Goal: Contribute content: Add original content to the website for others to see

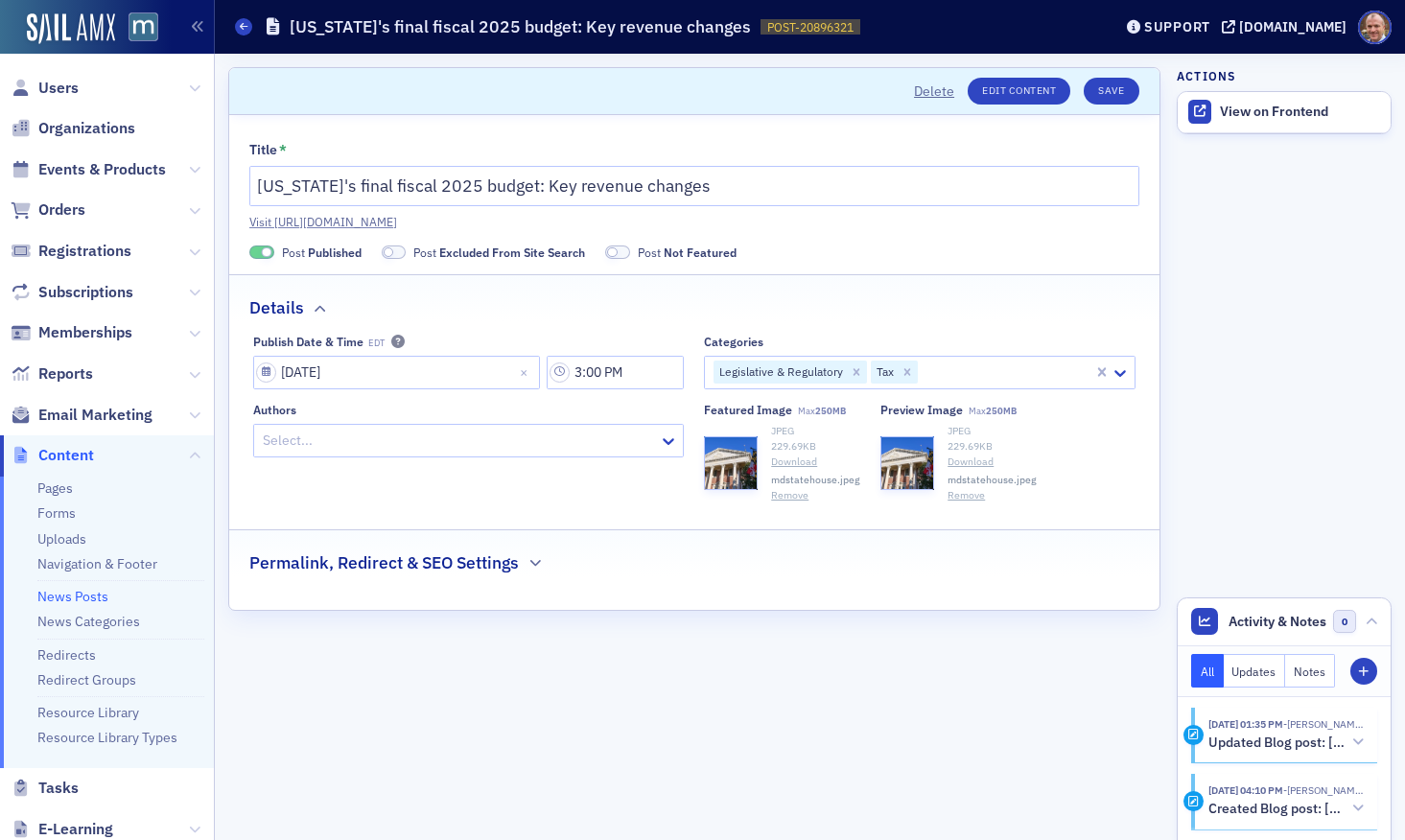
click at [794, 492] on button "Remove" at bounding box center [790, 496] width 38 height 16
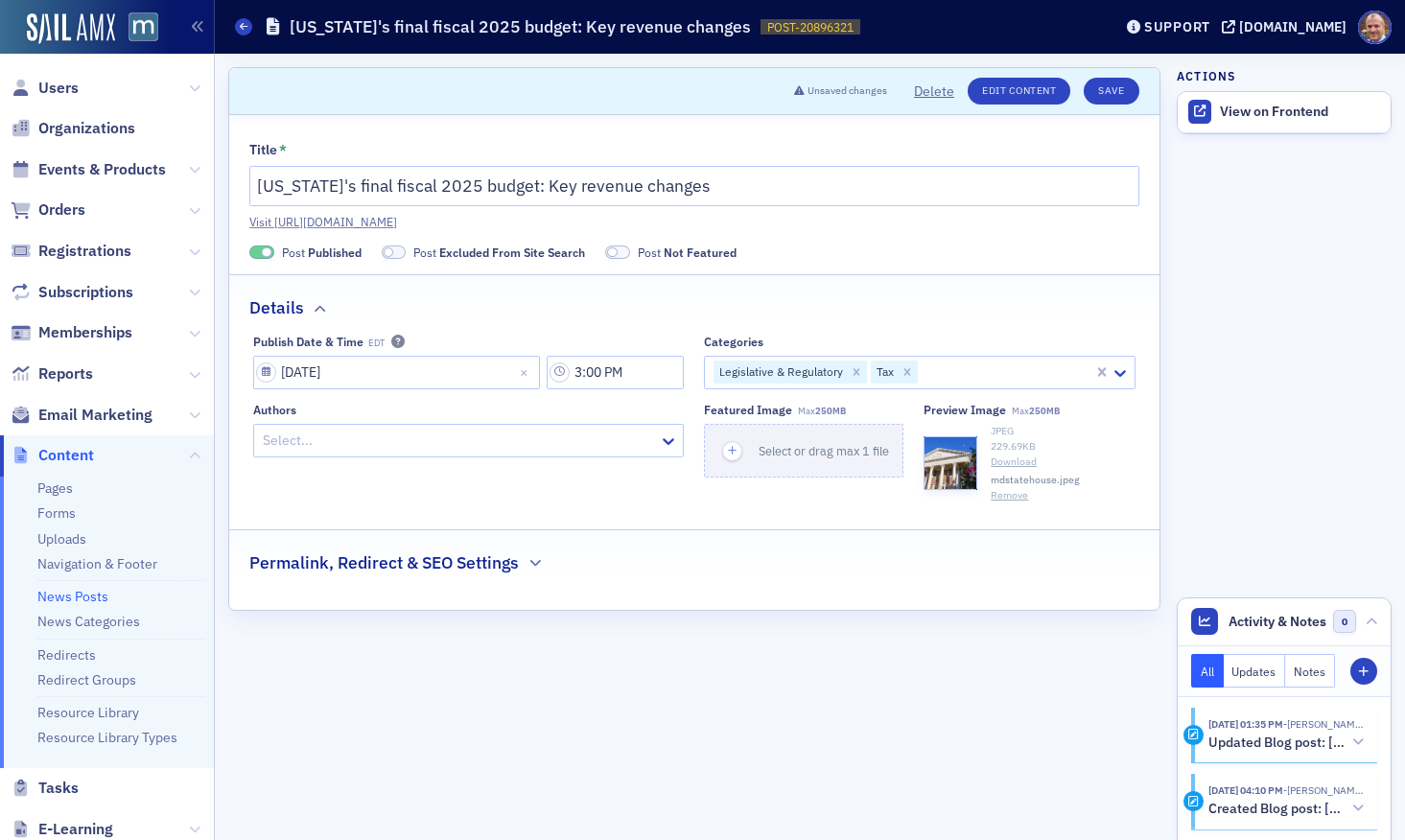
click at [1007, 490] on button "Remove" at bounding box center [1010, 496] width 38 height 16
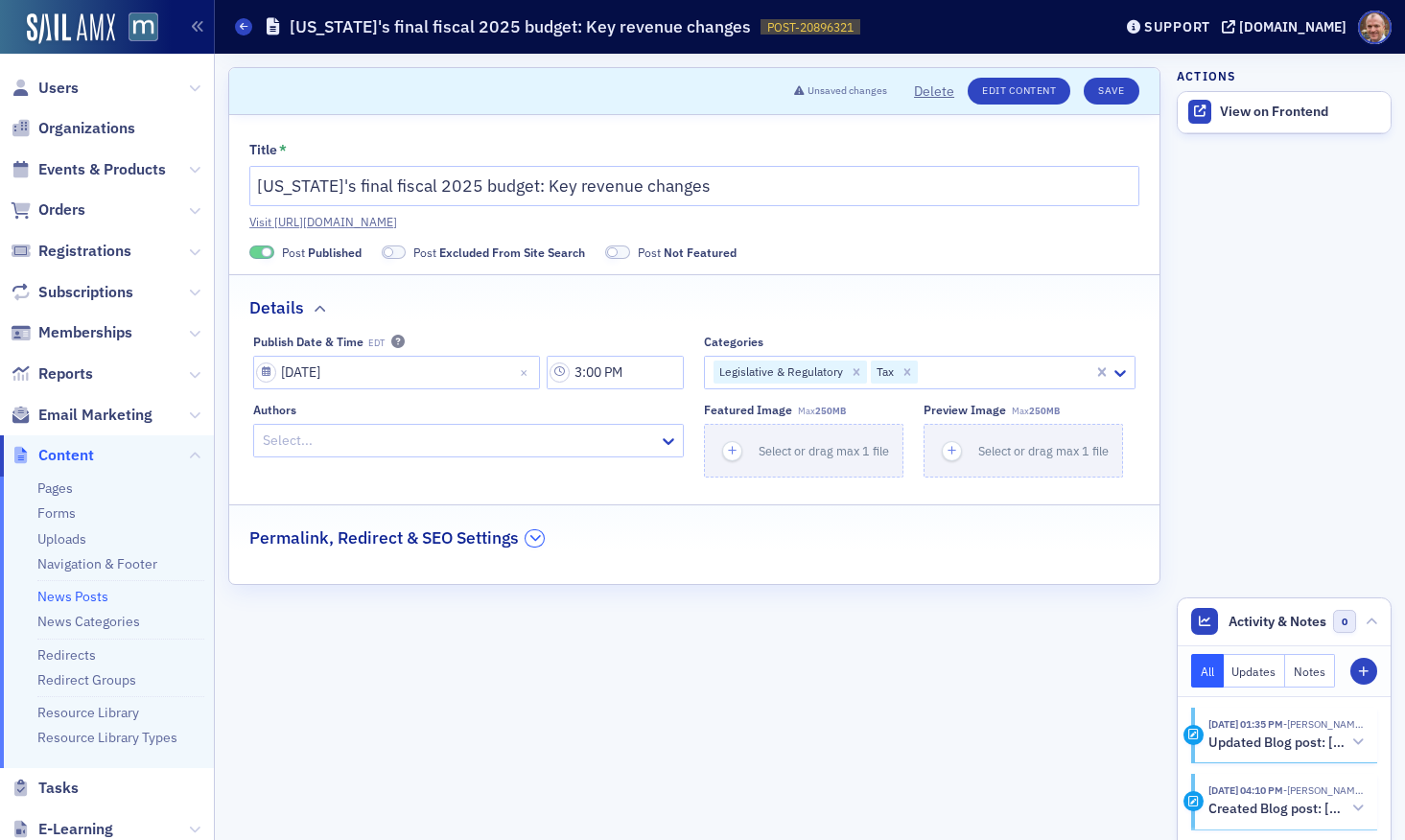
click at [535, 535] on icon "button" at bounding box center [535, 538] width 12 height 12
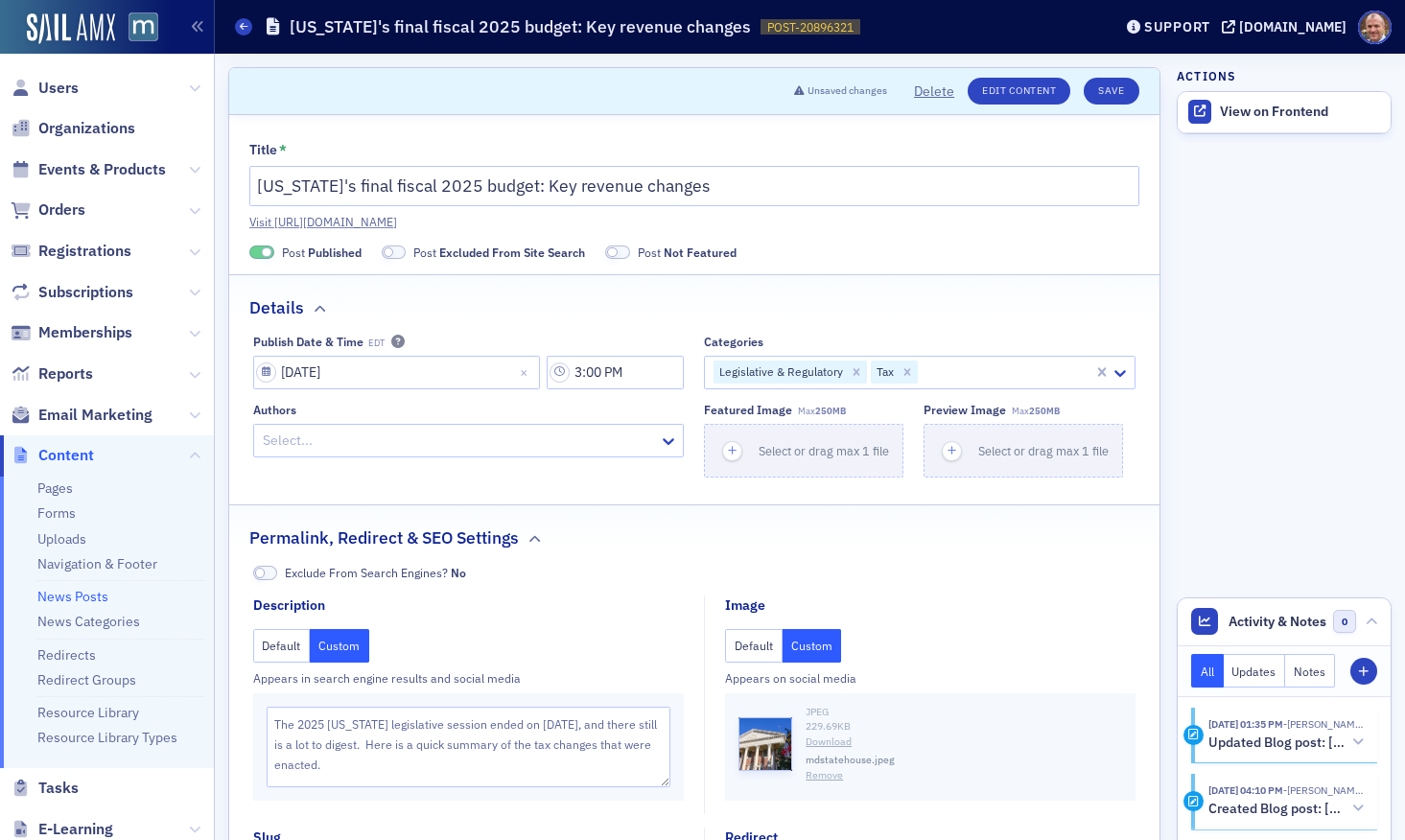
click at [830, 779] on button "Remove" at bounding box center [825, 776] width 38 height 16
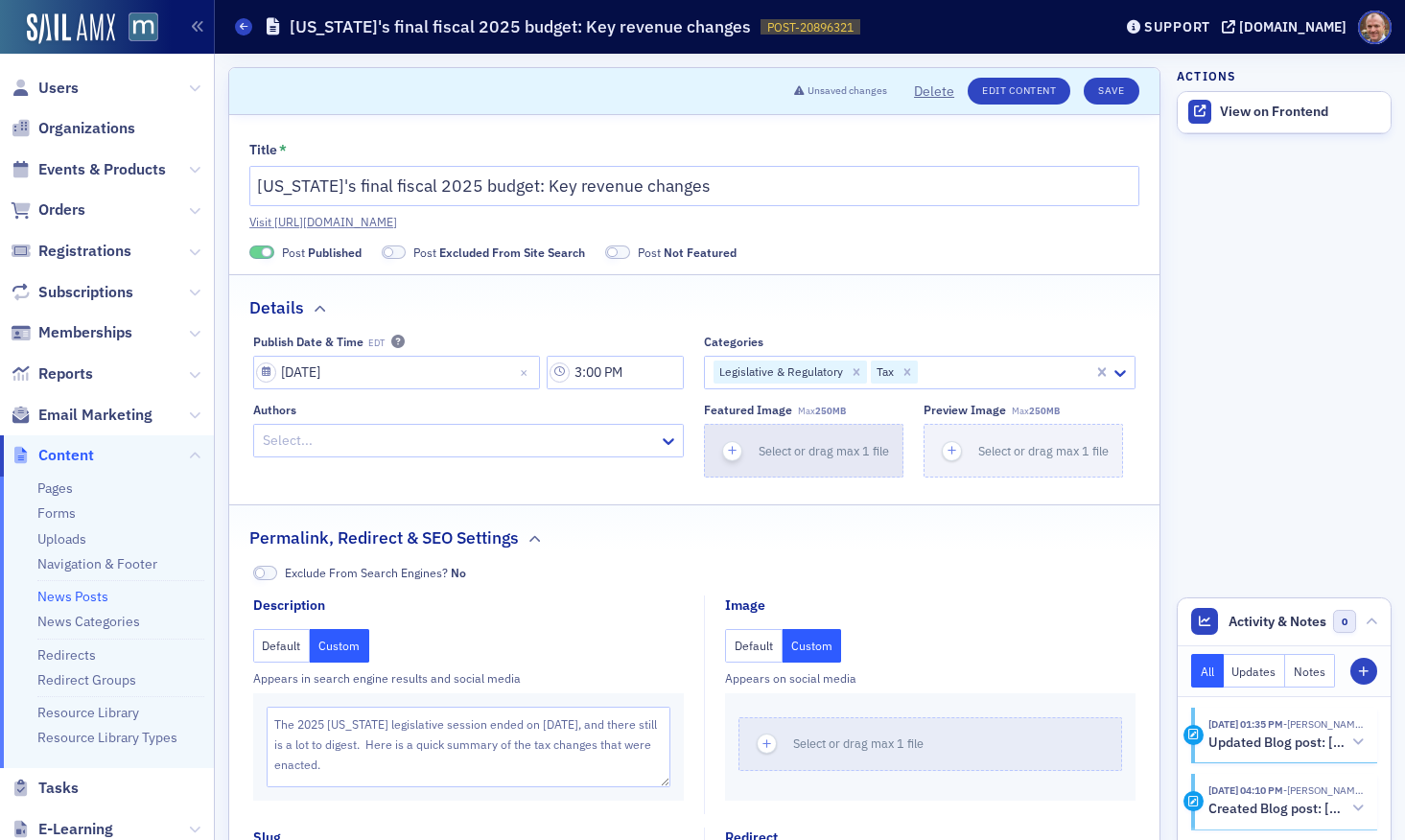
click at [787, 449] on span "Select or drag max 1 file" at bounding box center [824, 451] width 131 height 16
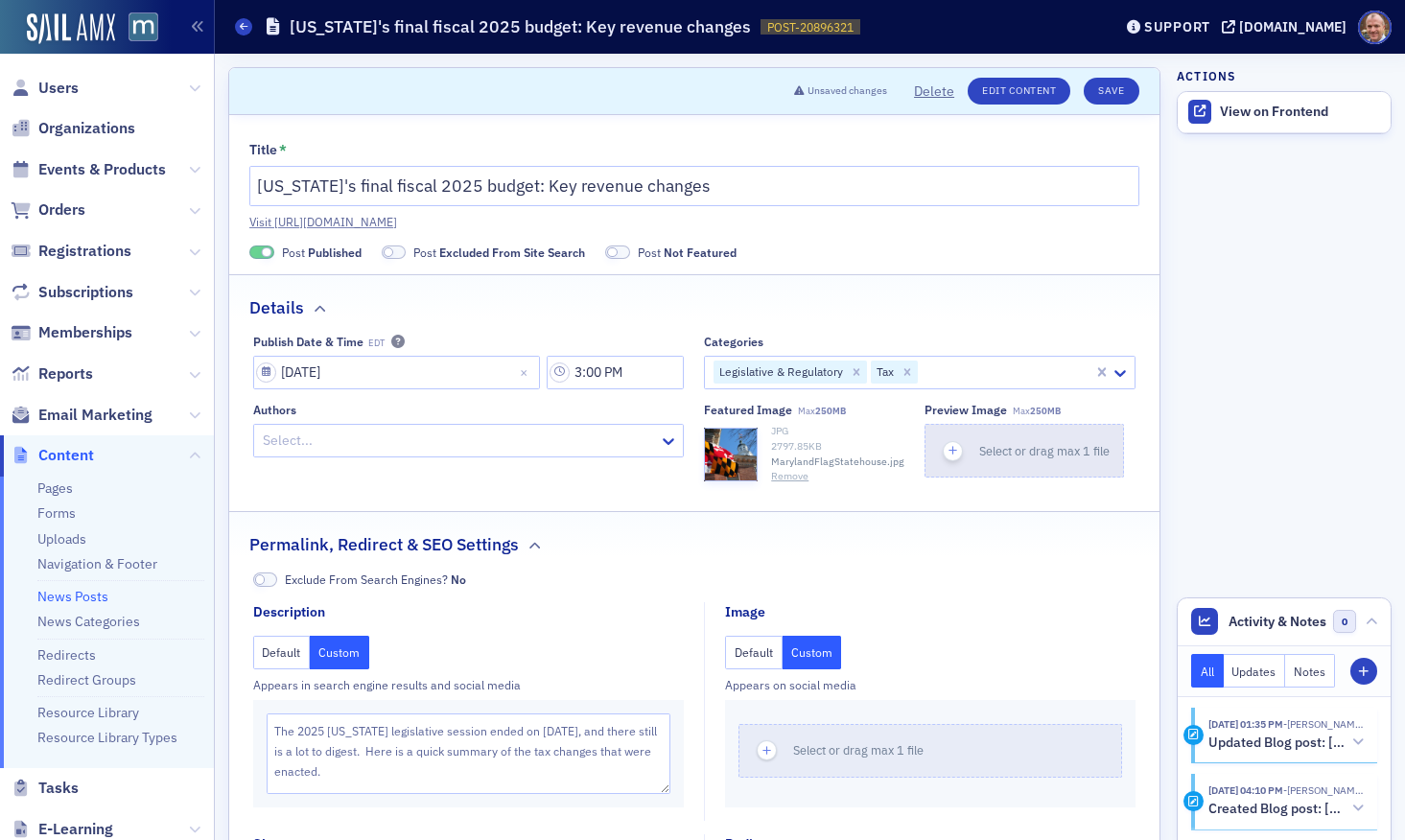
click at [1040, 450] on span "Select or drag max 1 file" at bounding box center [1045, 451] width 131 height 16
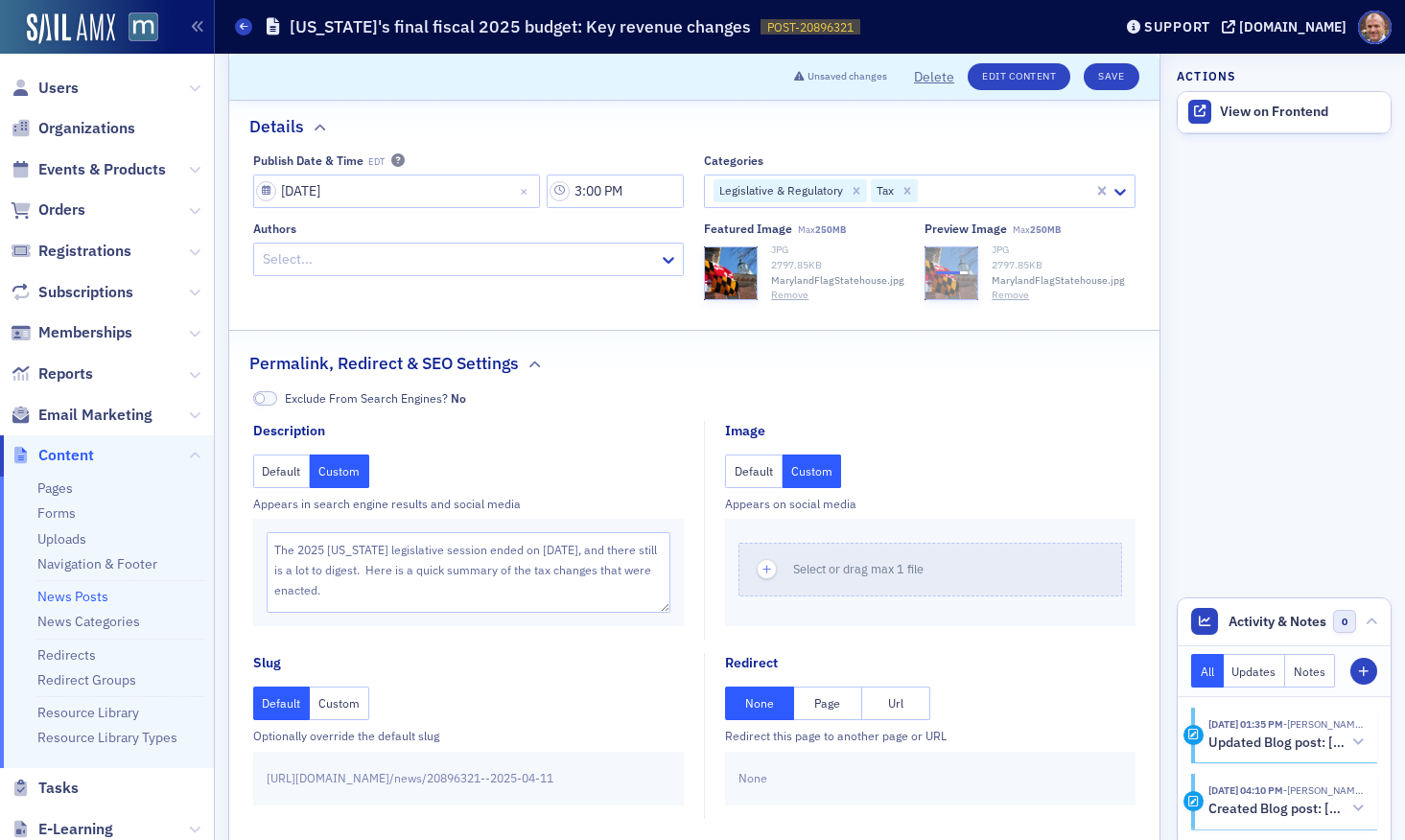
scroll to position [228, 0]
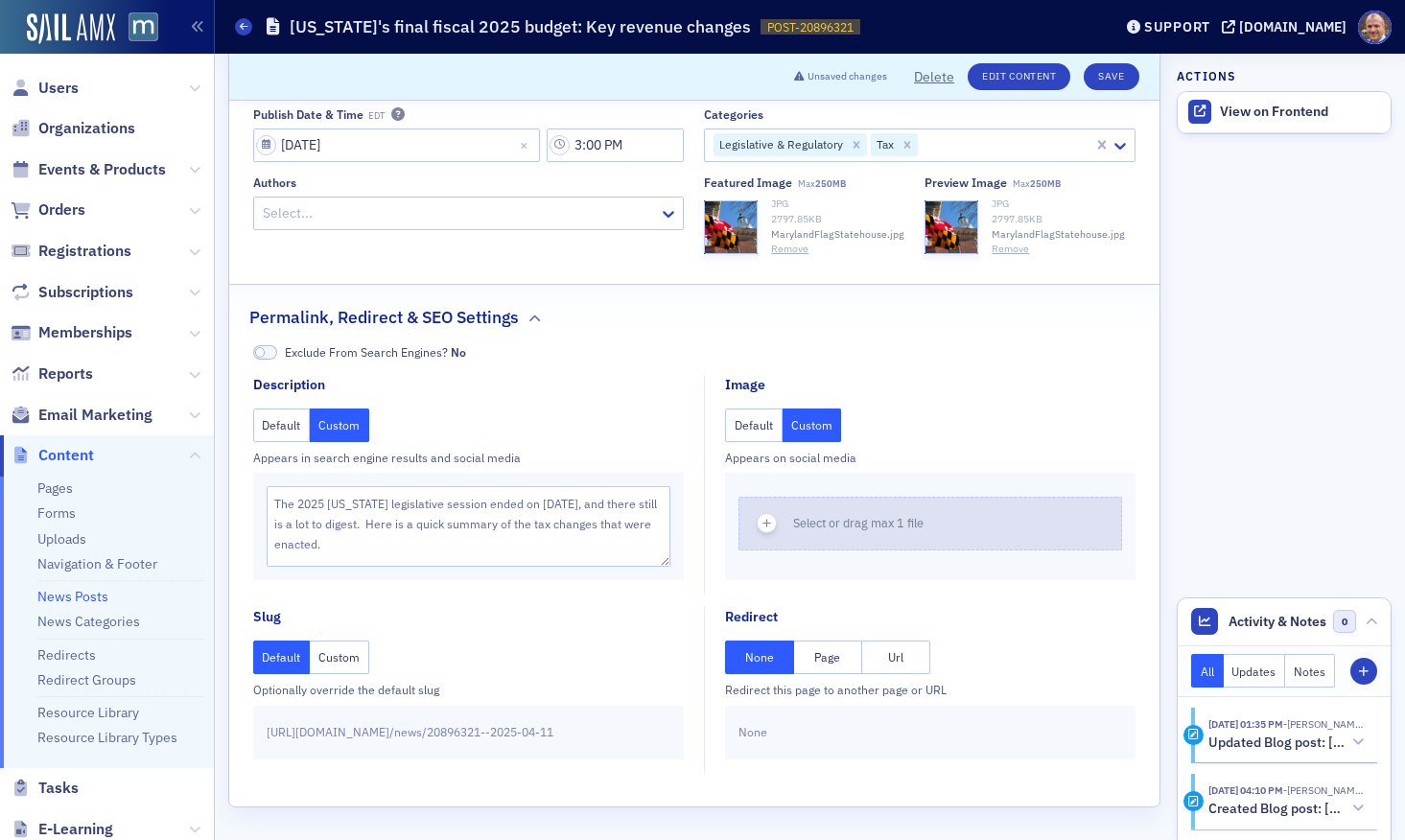
click at [790, 528] on div "button" at bounding box center [765, 523] width 53 height 51
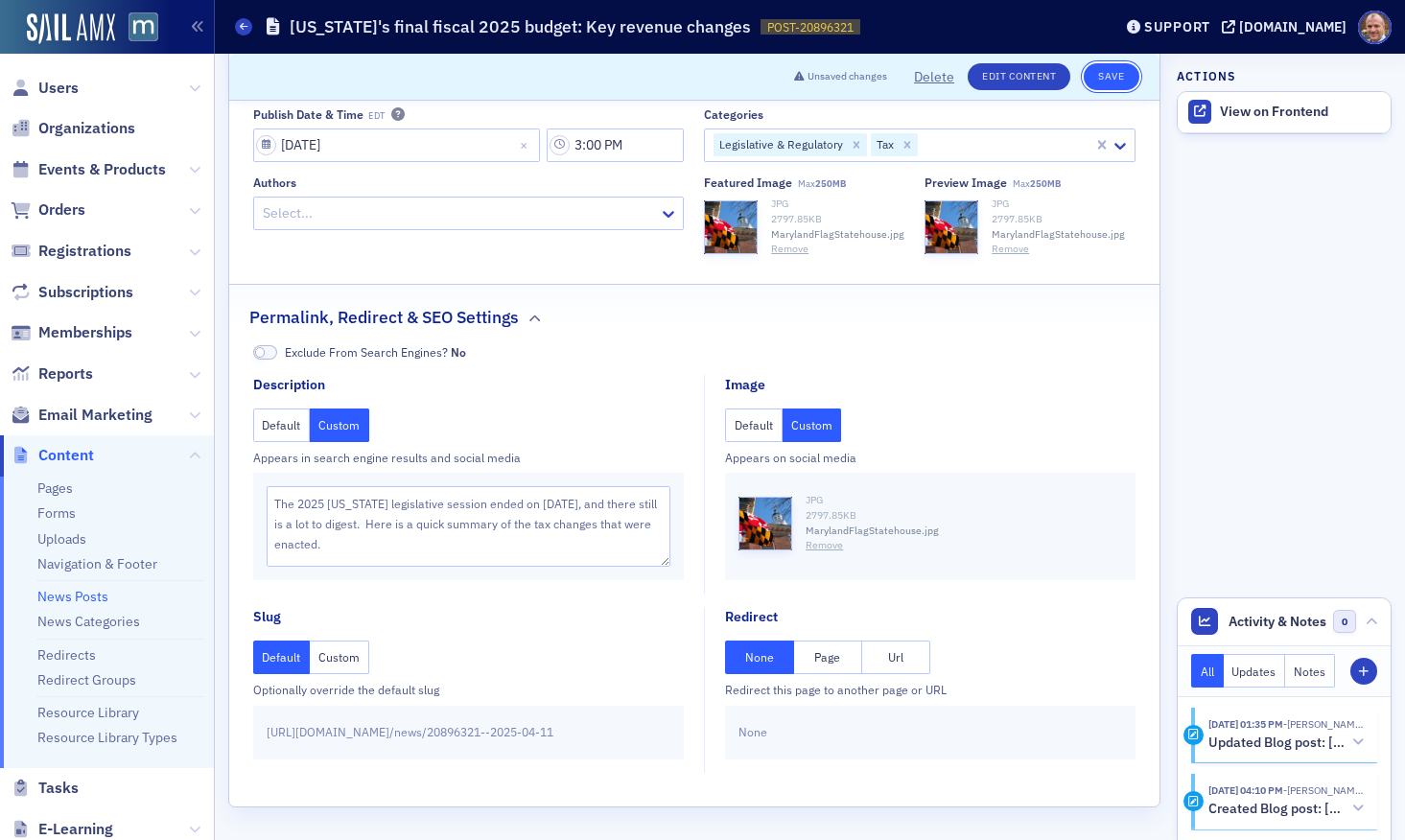
click at [1116, 74] on button "Save" at bounding box center [1111, 77] width 54 height 27
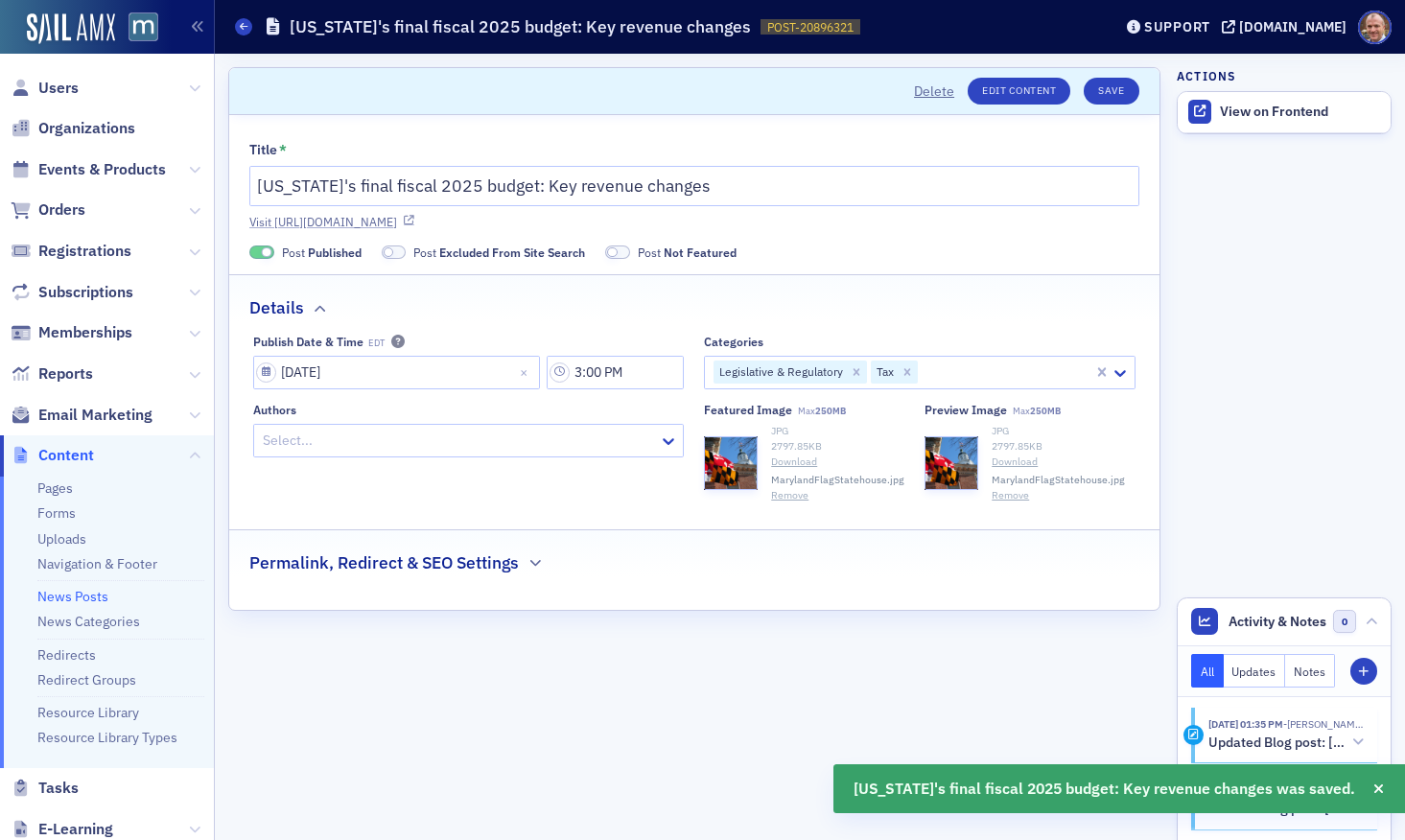
click at [833, 225] on link "Visit https://macpa.org/news/20896321-marylands-final-fiscal-2025-budget-key-re…" at bounding box center [694, 222] width 890 height 17
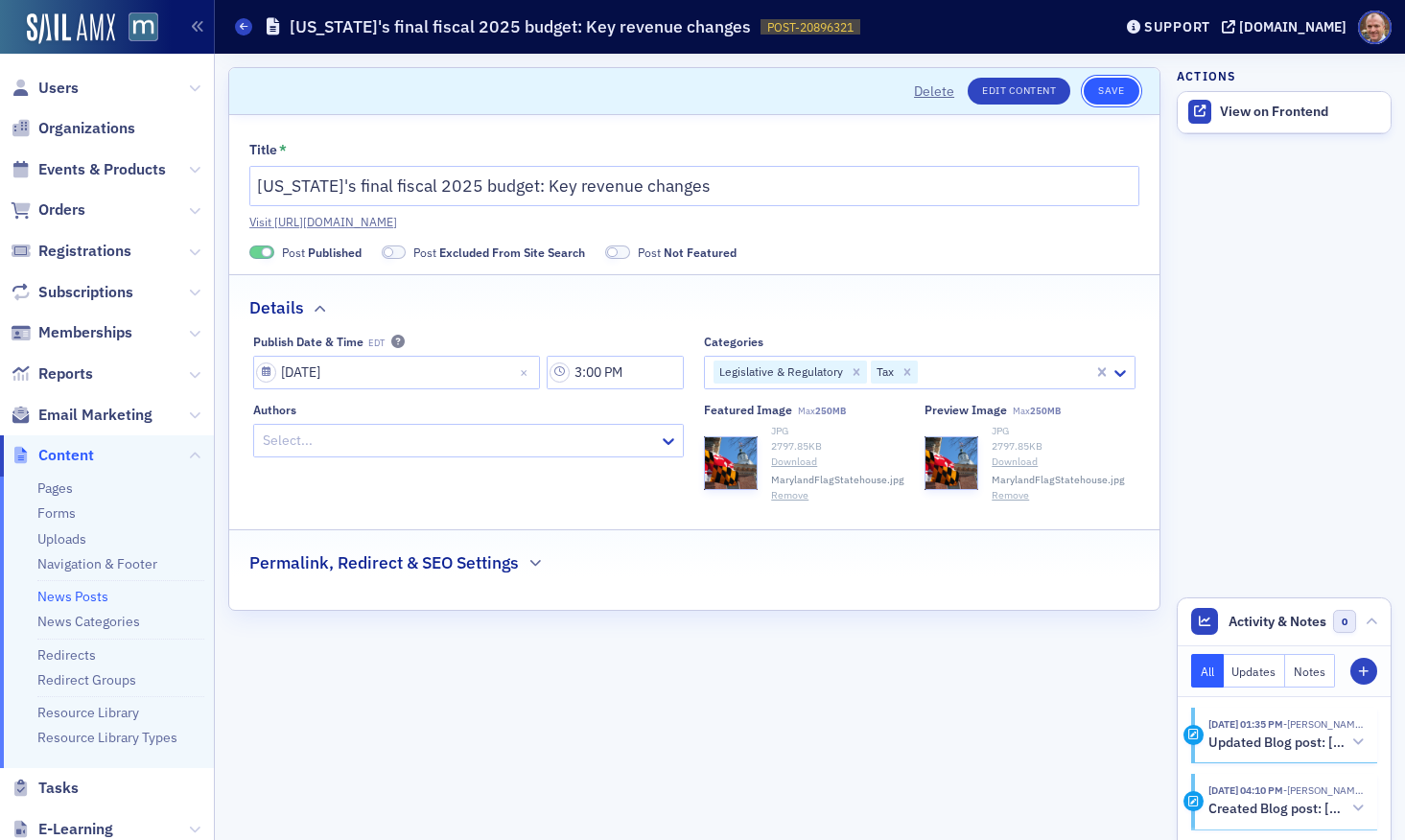
click at [1112, 85] on button "Save" at bounding box center [1111, 91] width 54 height 27
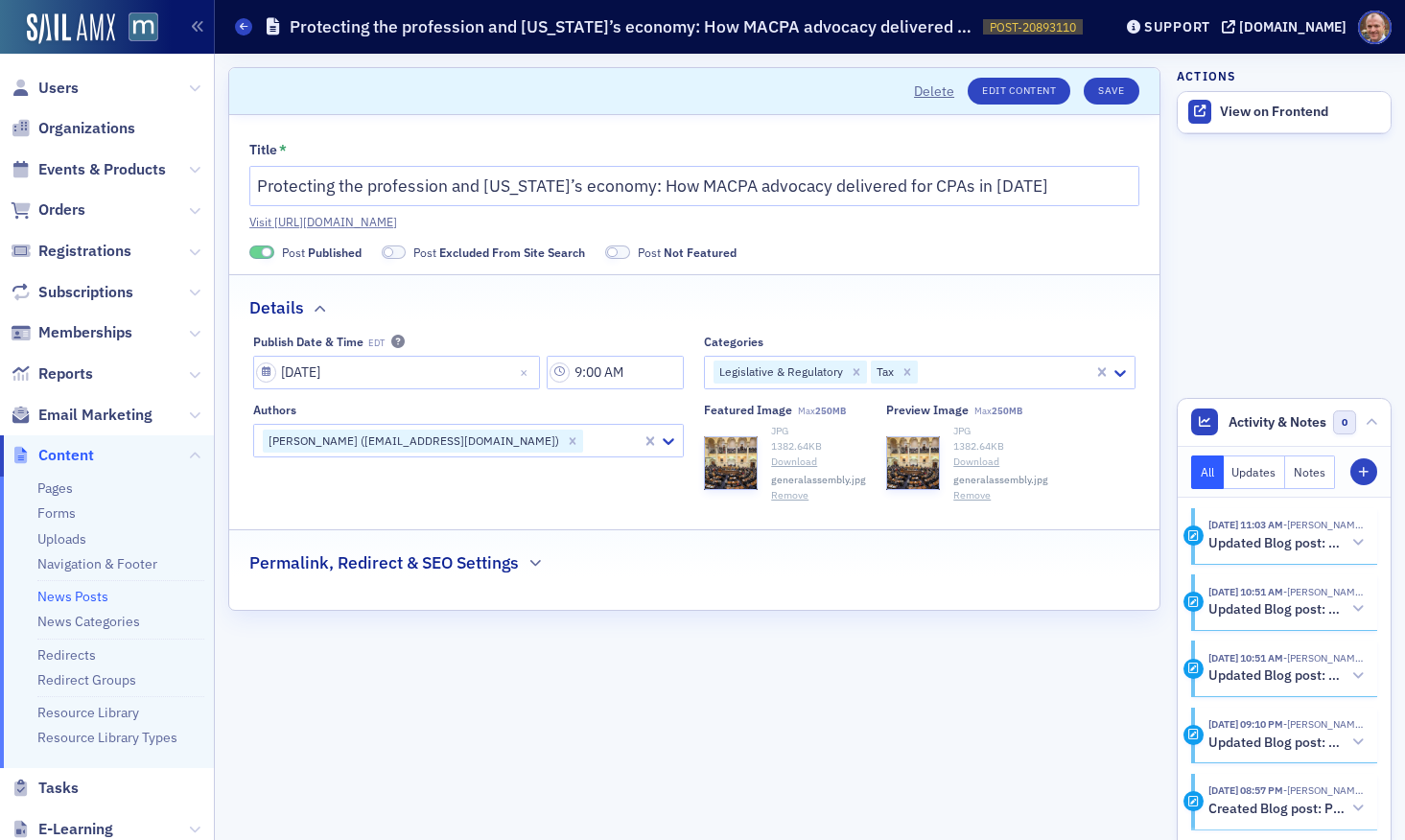
click at [797, 500] on button "Remove" at bounding box center [790, 496] width 38 height 16
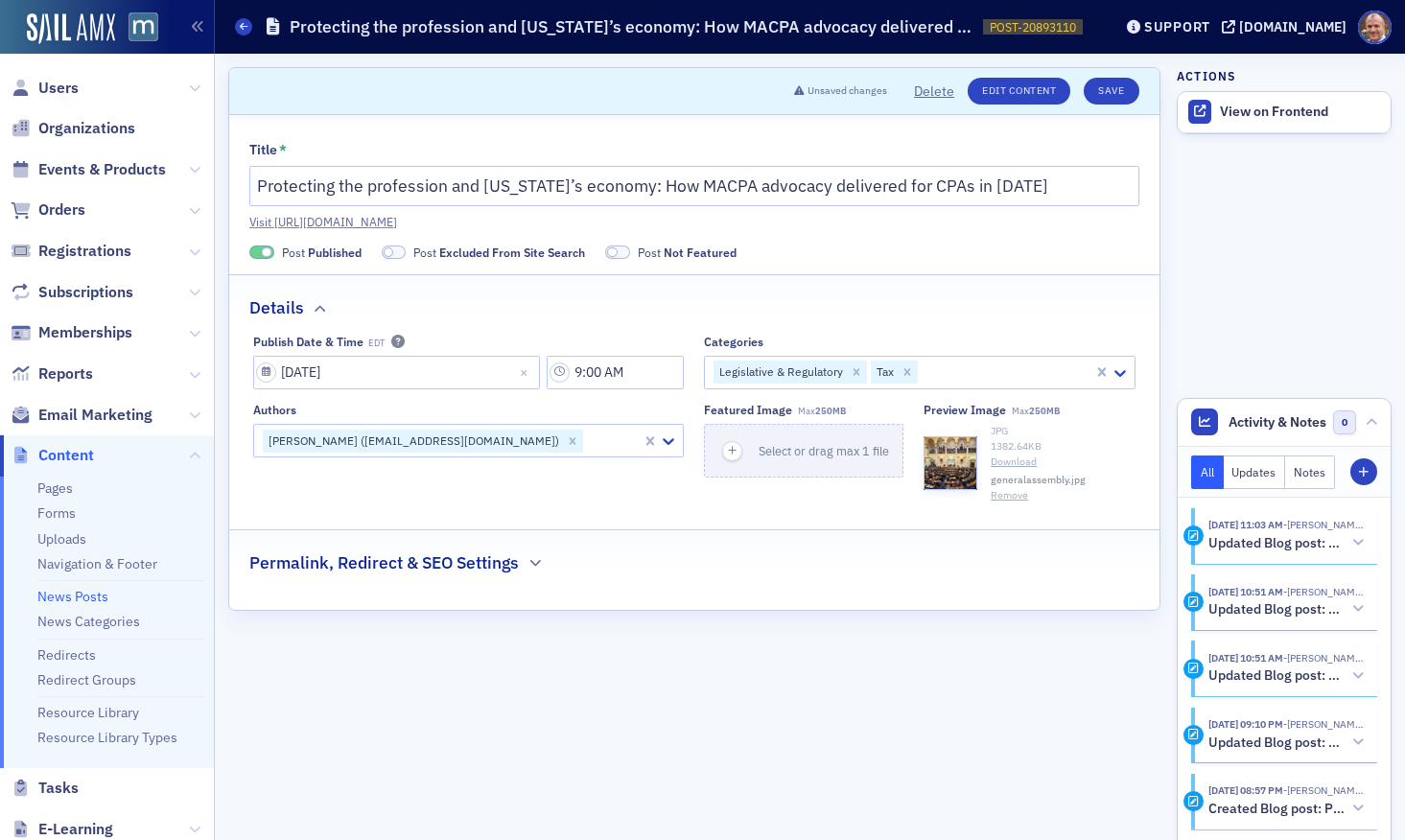
click at [1003, 493] on button "Remove" at bounding box center [1010, 496] width 38 height 16
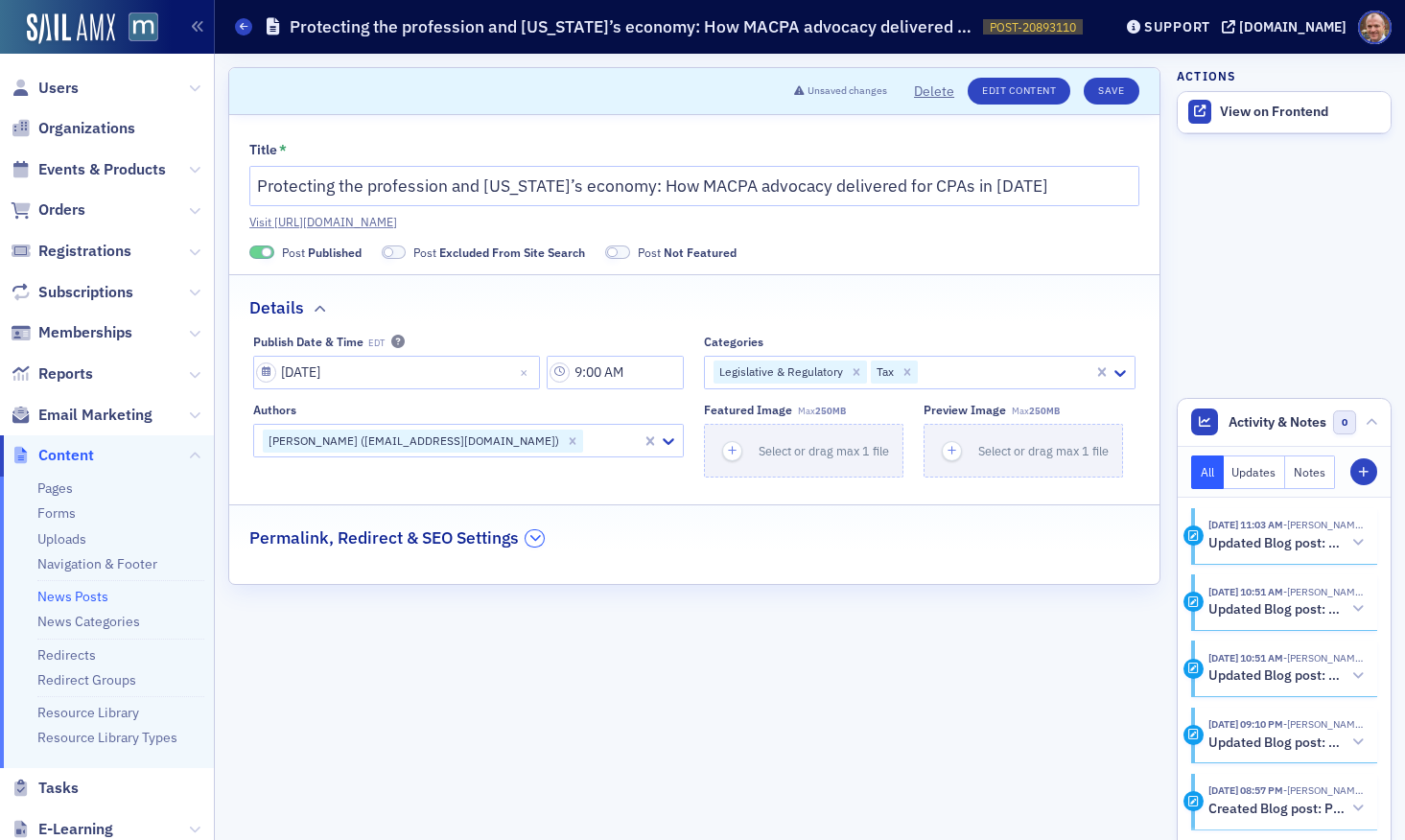
click at [536, 536] on icon "button" at bounding box center [535, 538] width 12 height 12
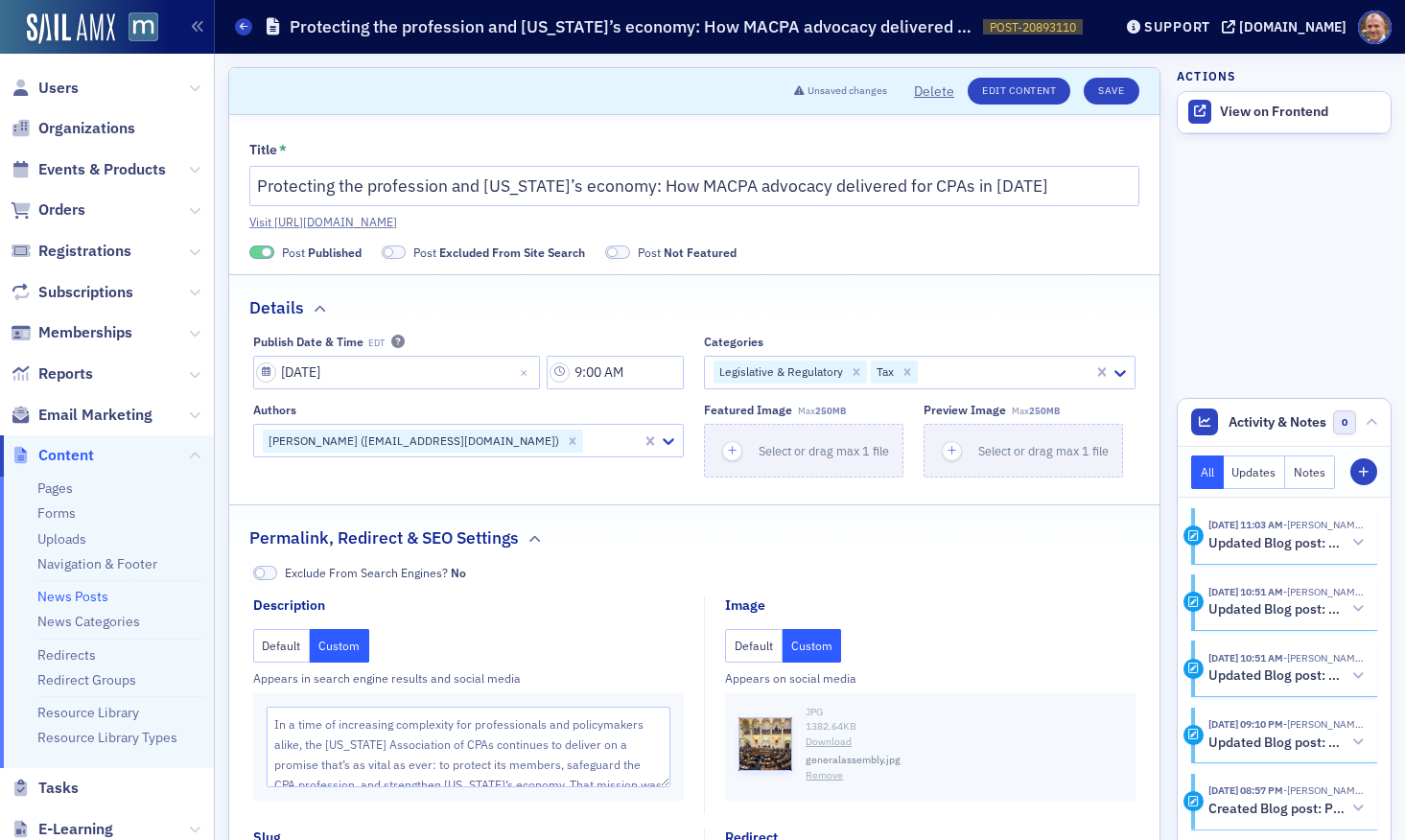
click at [819, 777] on button "Remove" at bounding box center [825, 776] width 38 height 16
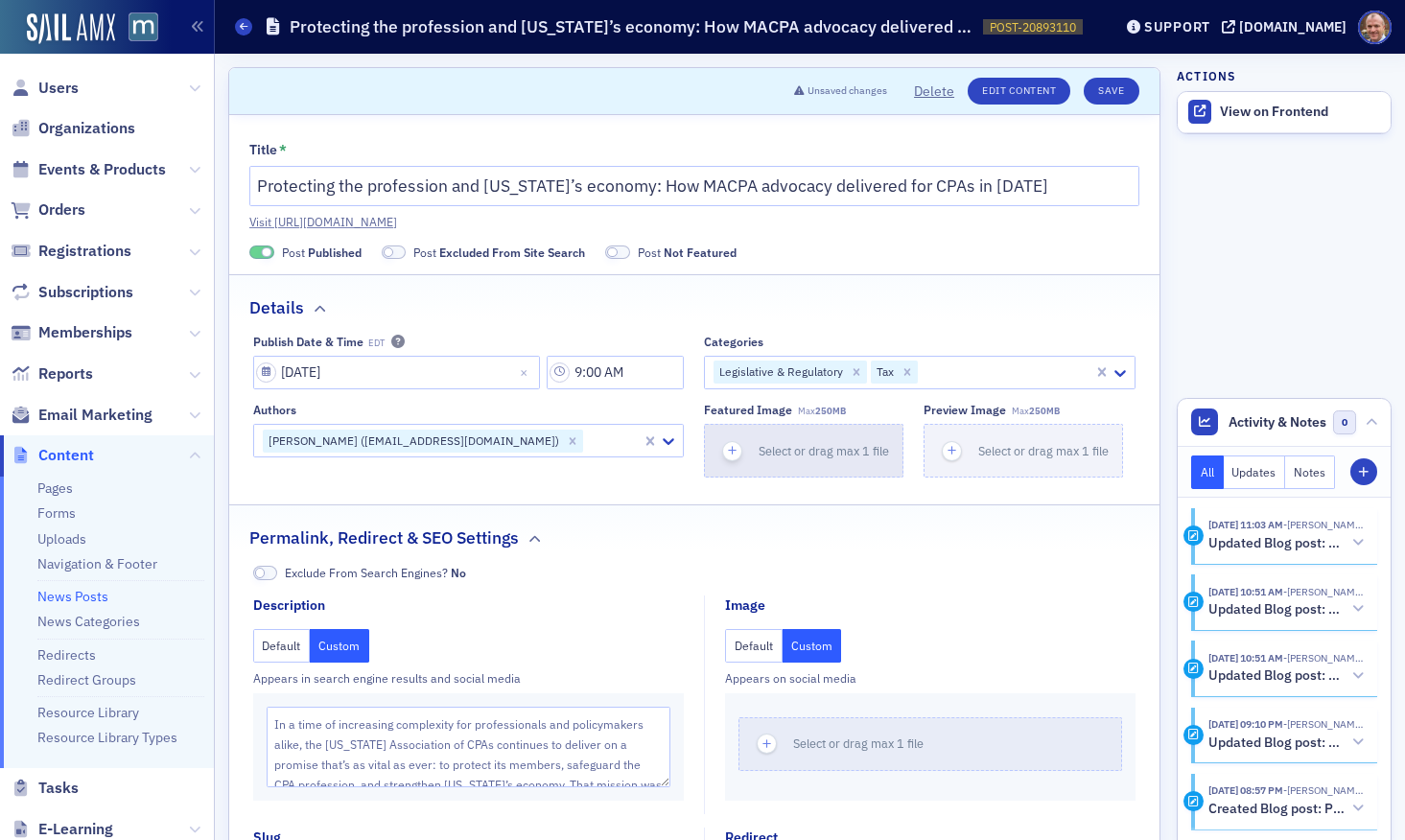
click at [784, 455] on span "Select or drag max 1 file" at bounding box center [824, 451] width 131 height 16
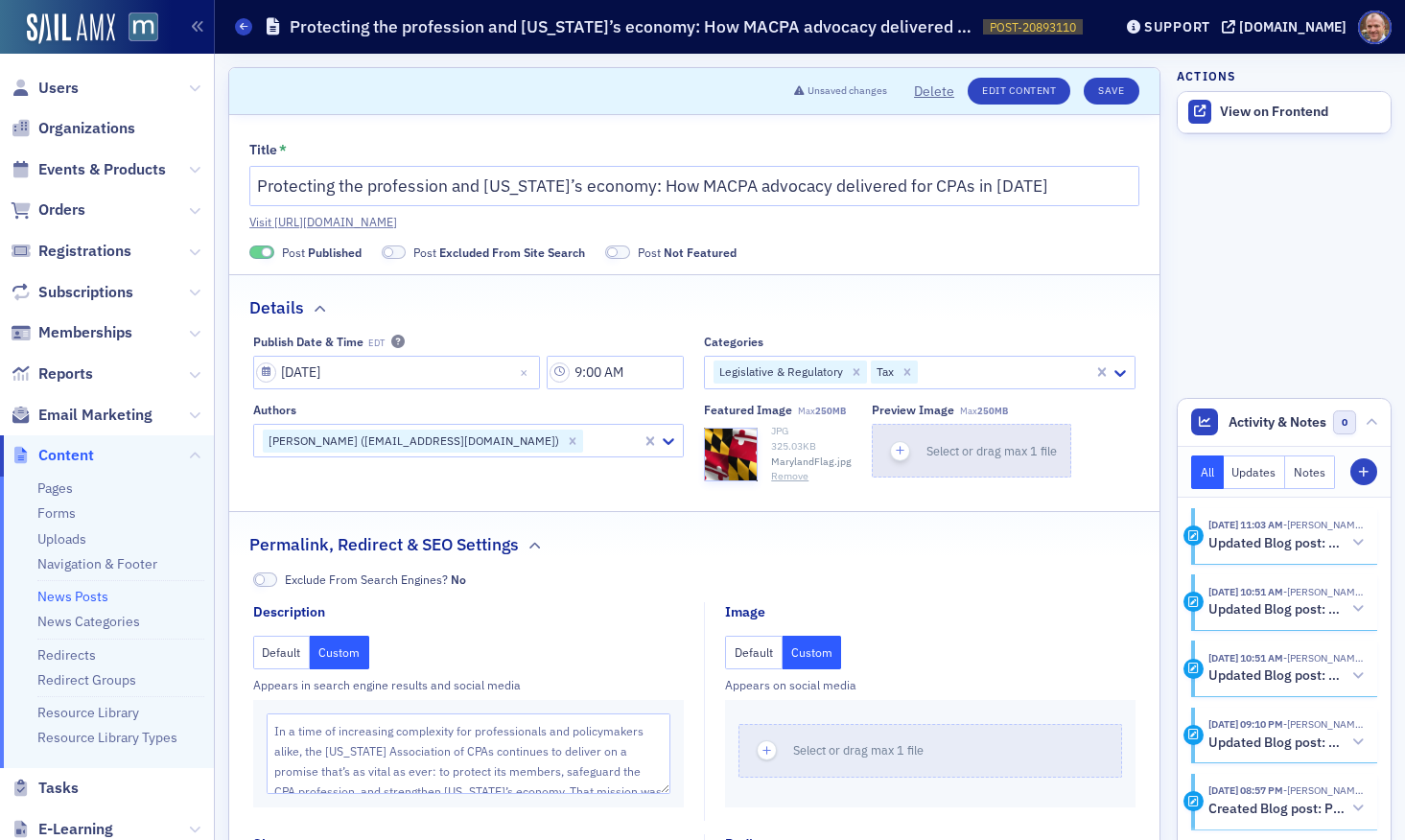
click at [985, 446] on span "Select or drag max 1 file" at bounding box center [991, 451] width 131 height 16
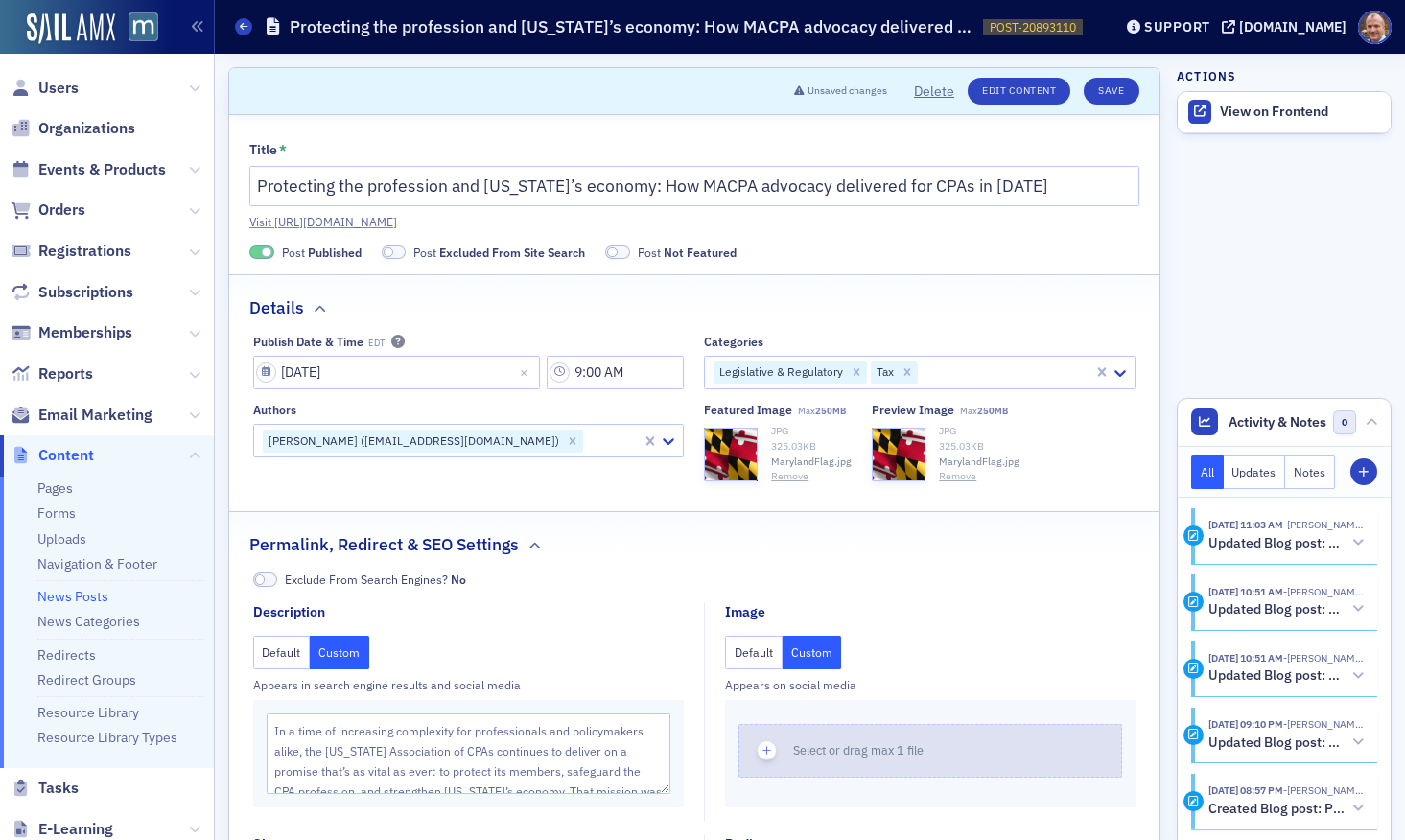
click at [846, 757] on span "Select or drag max 1 file" at bounding box center [859, 750] width 131 height 16
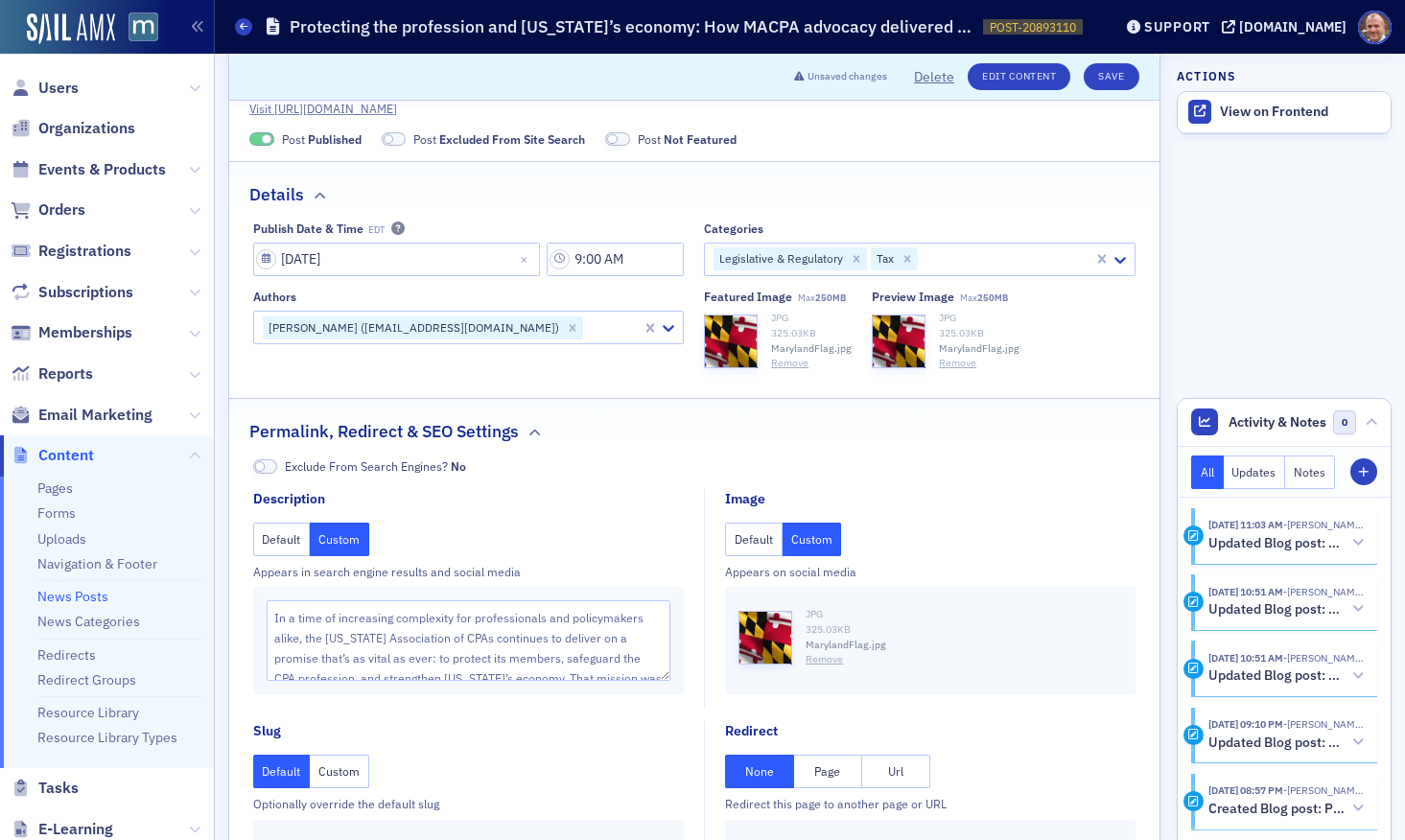
scroll to position [115, 0]
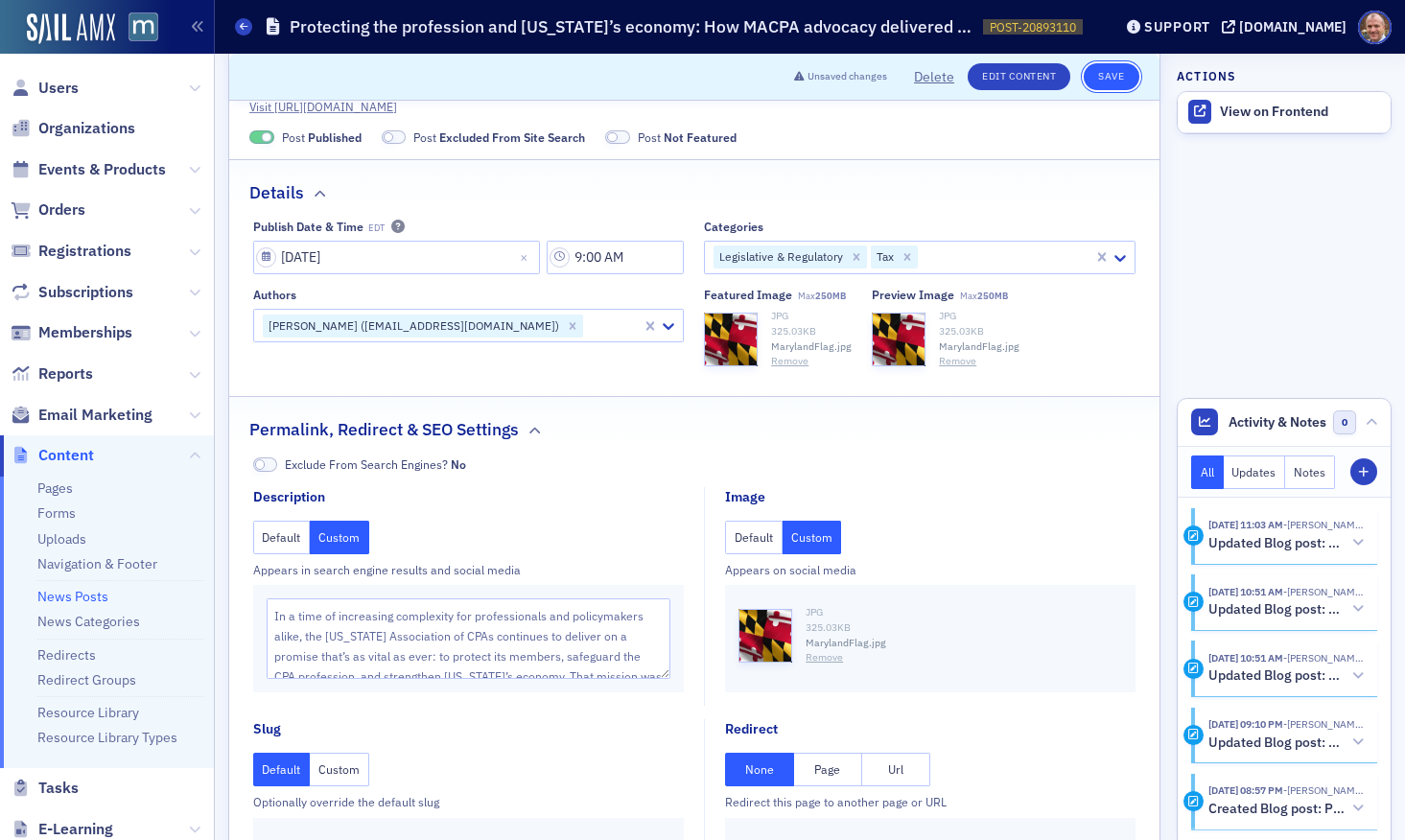
click at [1118, 77] on button "Save" at bounding box center [1111, 77] width 54 height 27
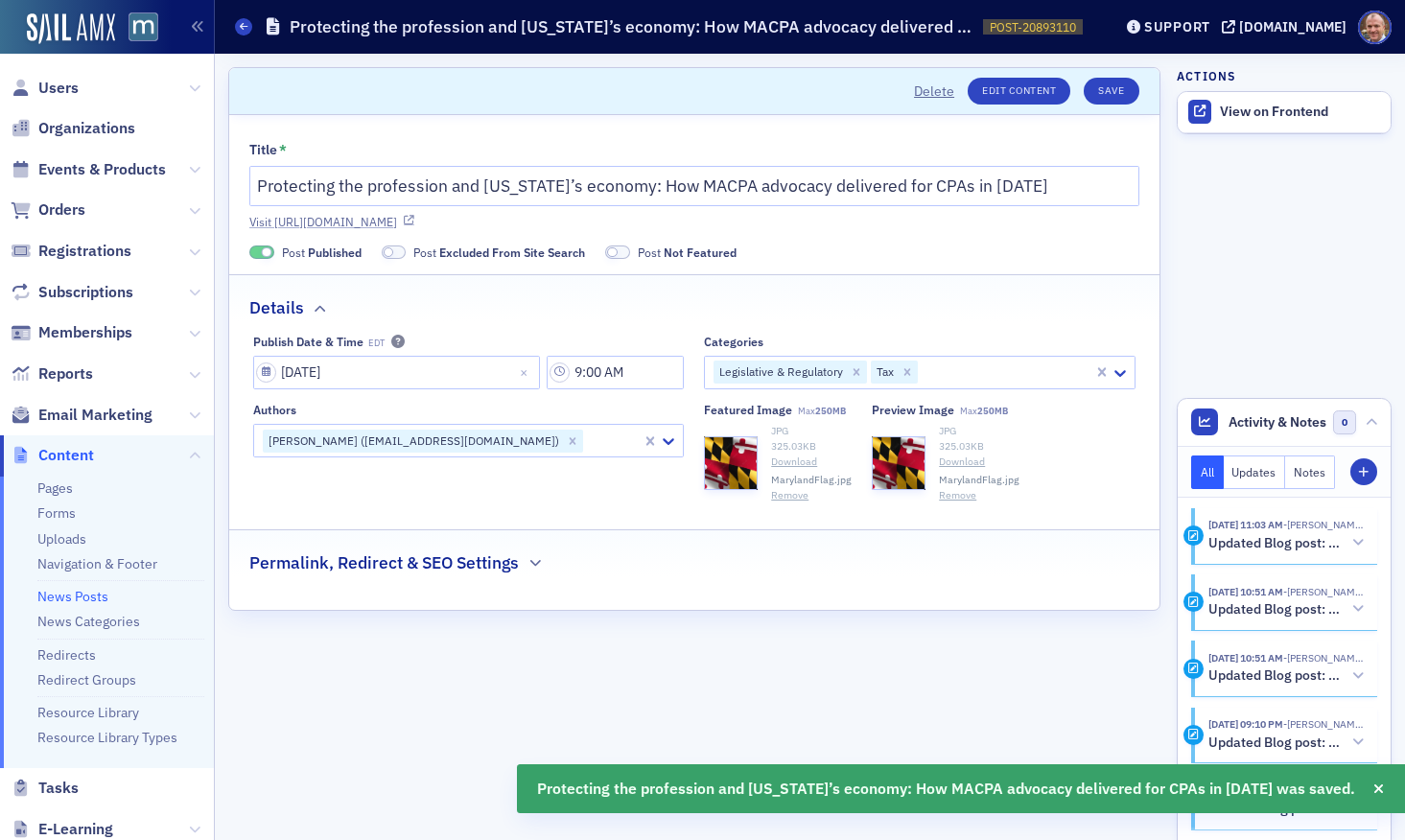
click at [847, 223] on link "Visit https://macpa.org/news/20893110-protecting-the-profession-and-marylands-e…" at bounding box center [694, 222] width 890 height 17
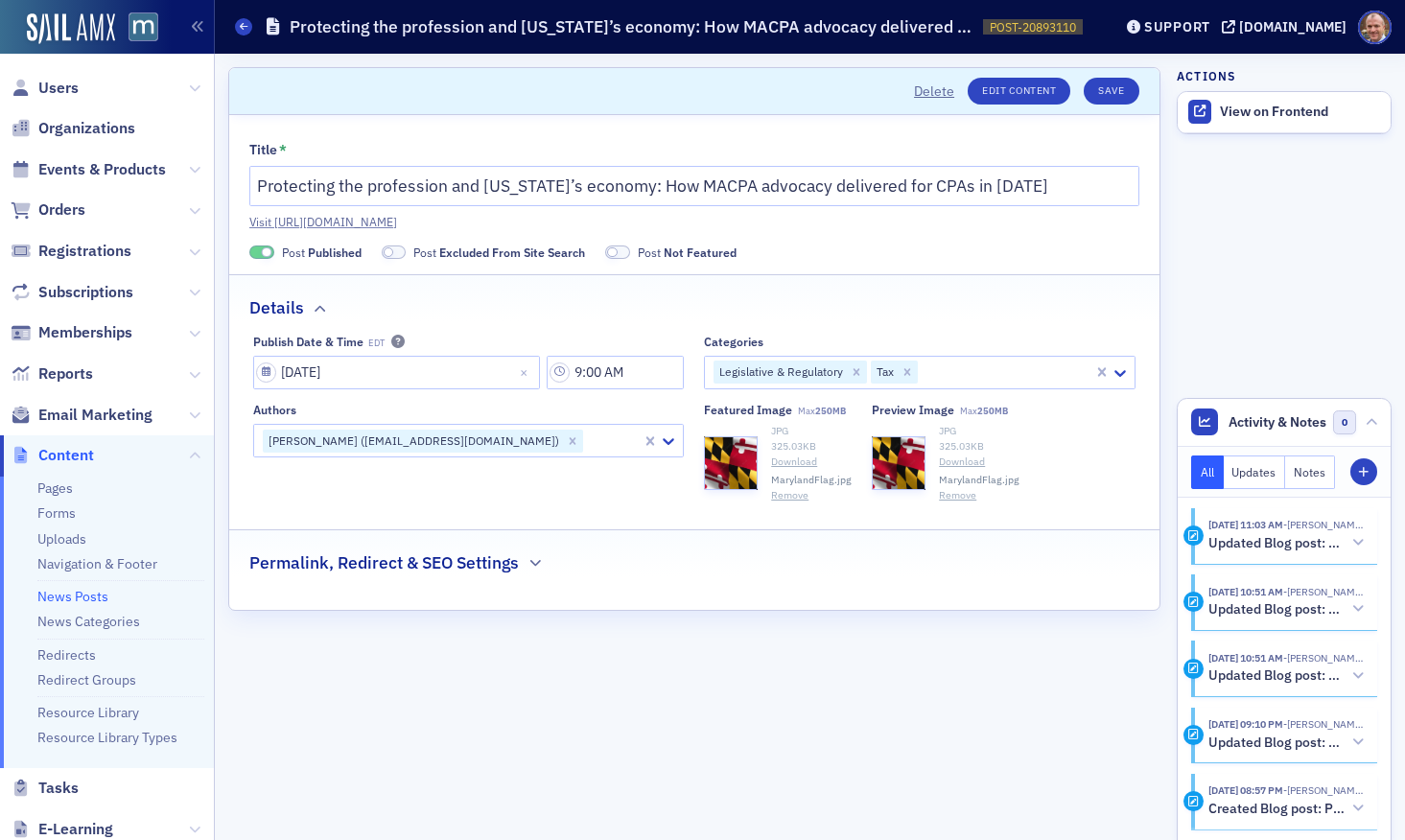
click at [796, 497] on button "Remove" at bounding box center [790, 496] width 38 height 16
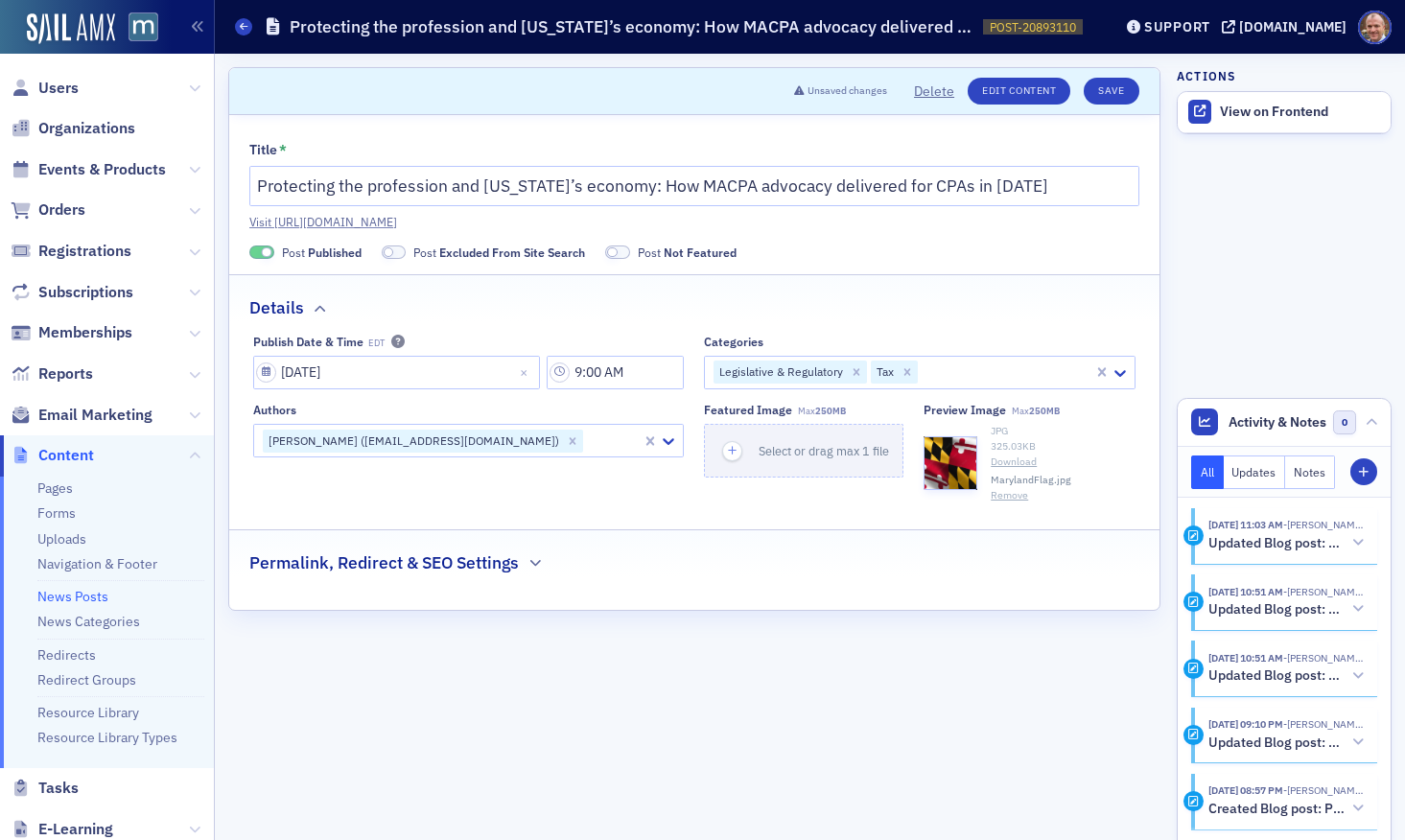
click at [1004, 495] on button "Remove" at bounding box center [1010, 496] width 38 height 16
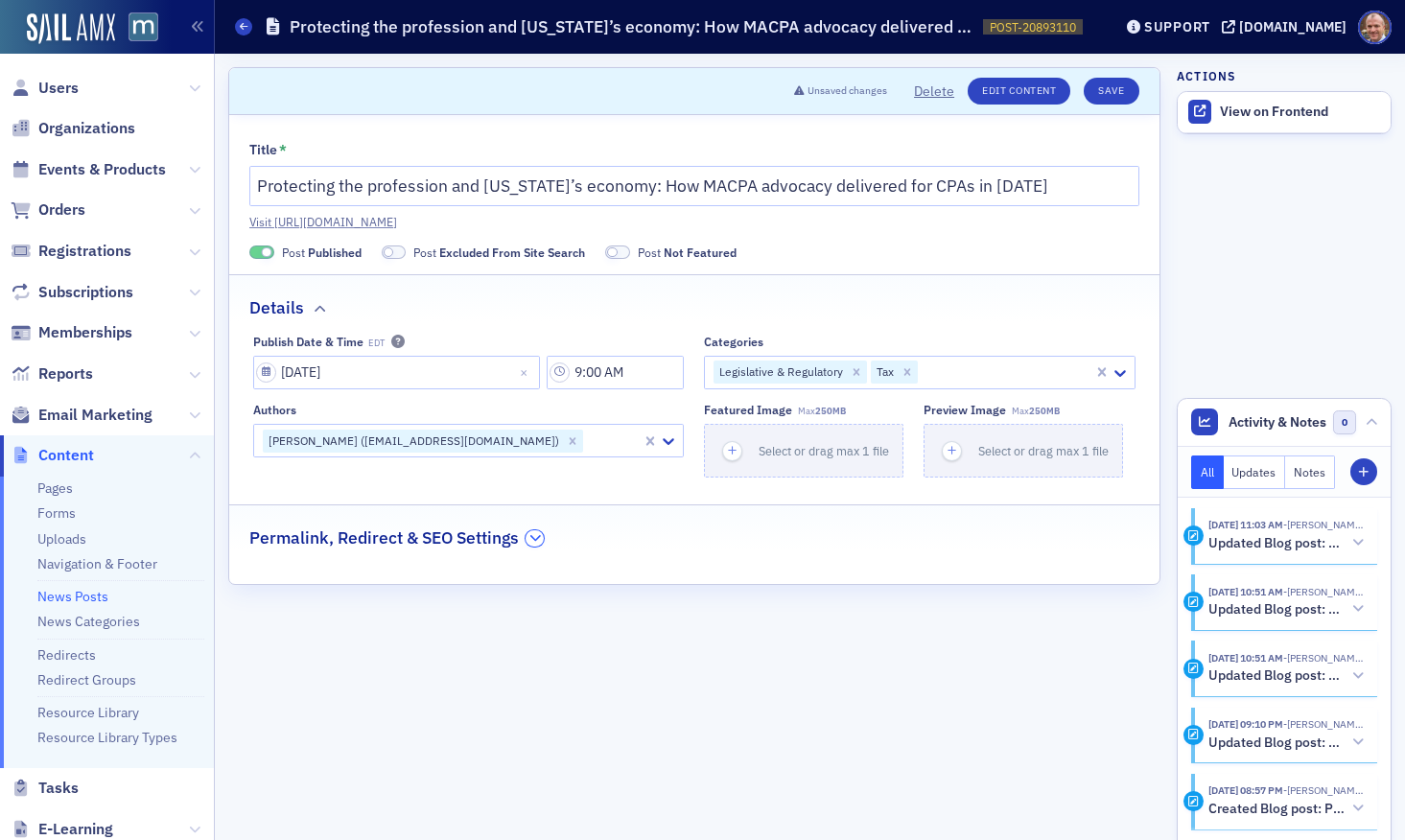
click at [537, 533] on icon "button" at bounding box center [535, 538] width 12 height 12
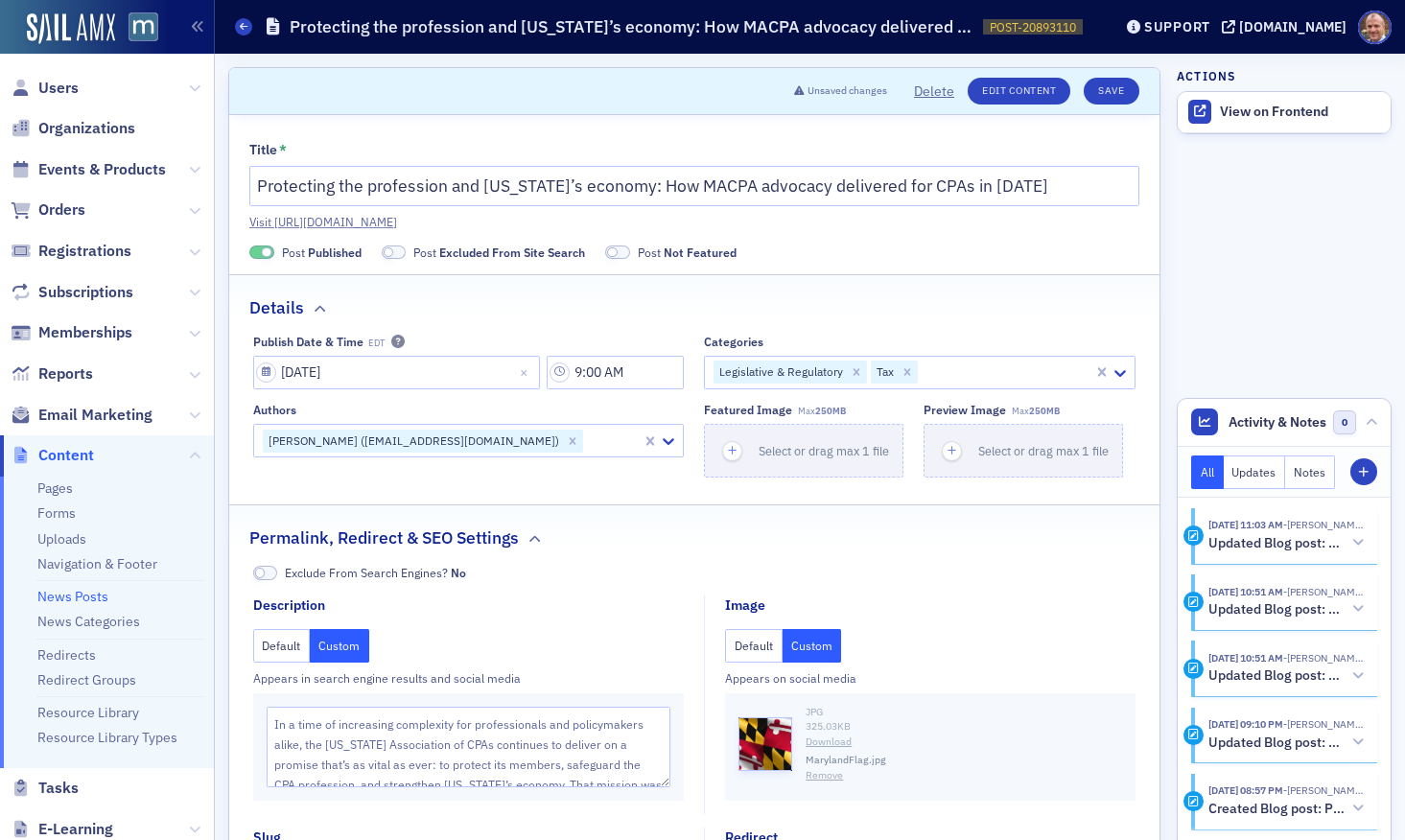
click at [831, 777] on button "Remove" at bounding box center [825, 776] width 38 height 16
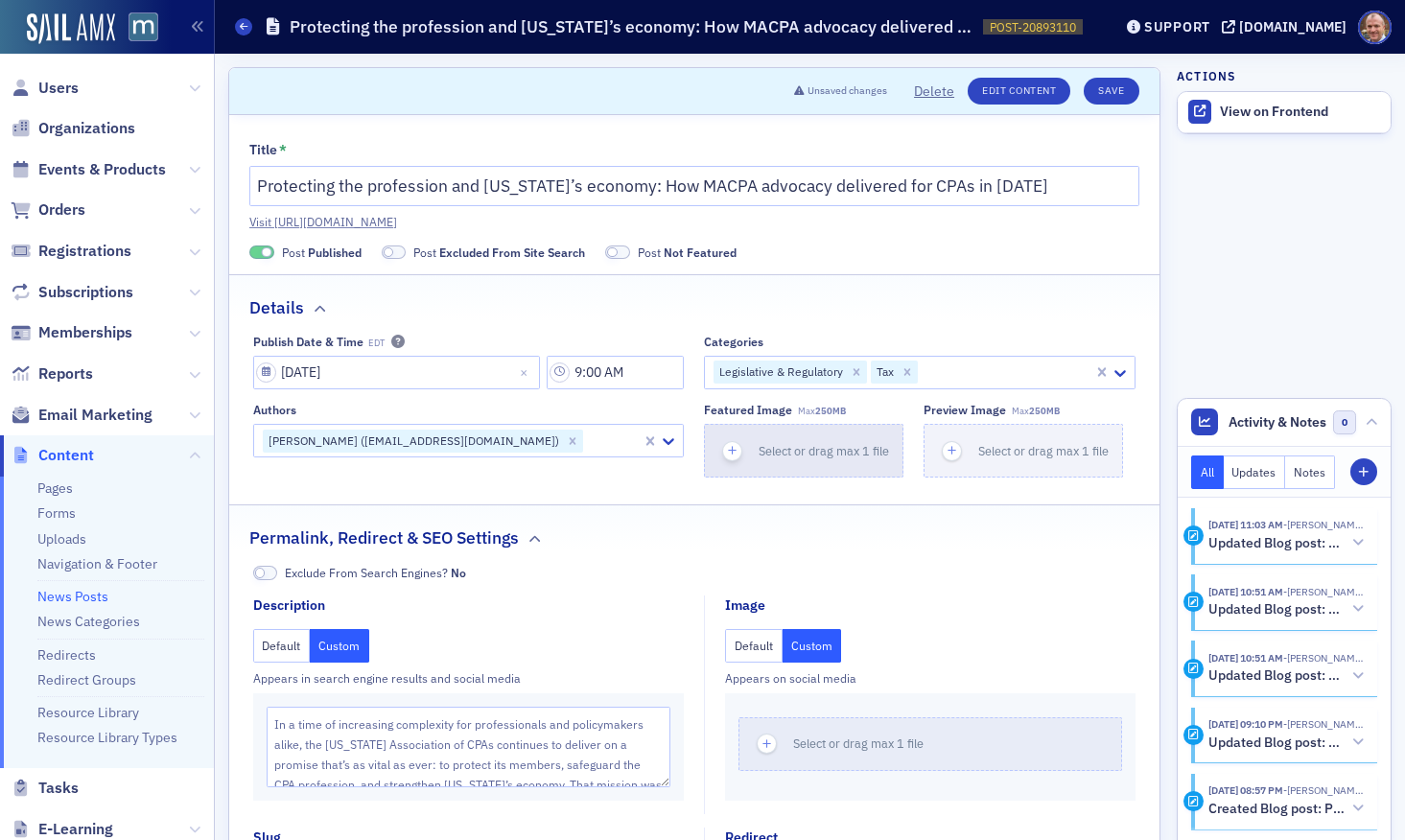
click at [786, 453] on span "Select or drag max 1 file" at bounding box center [824, 451] width 131 height 16
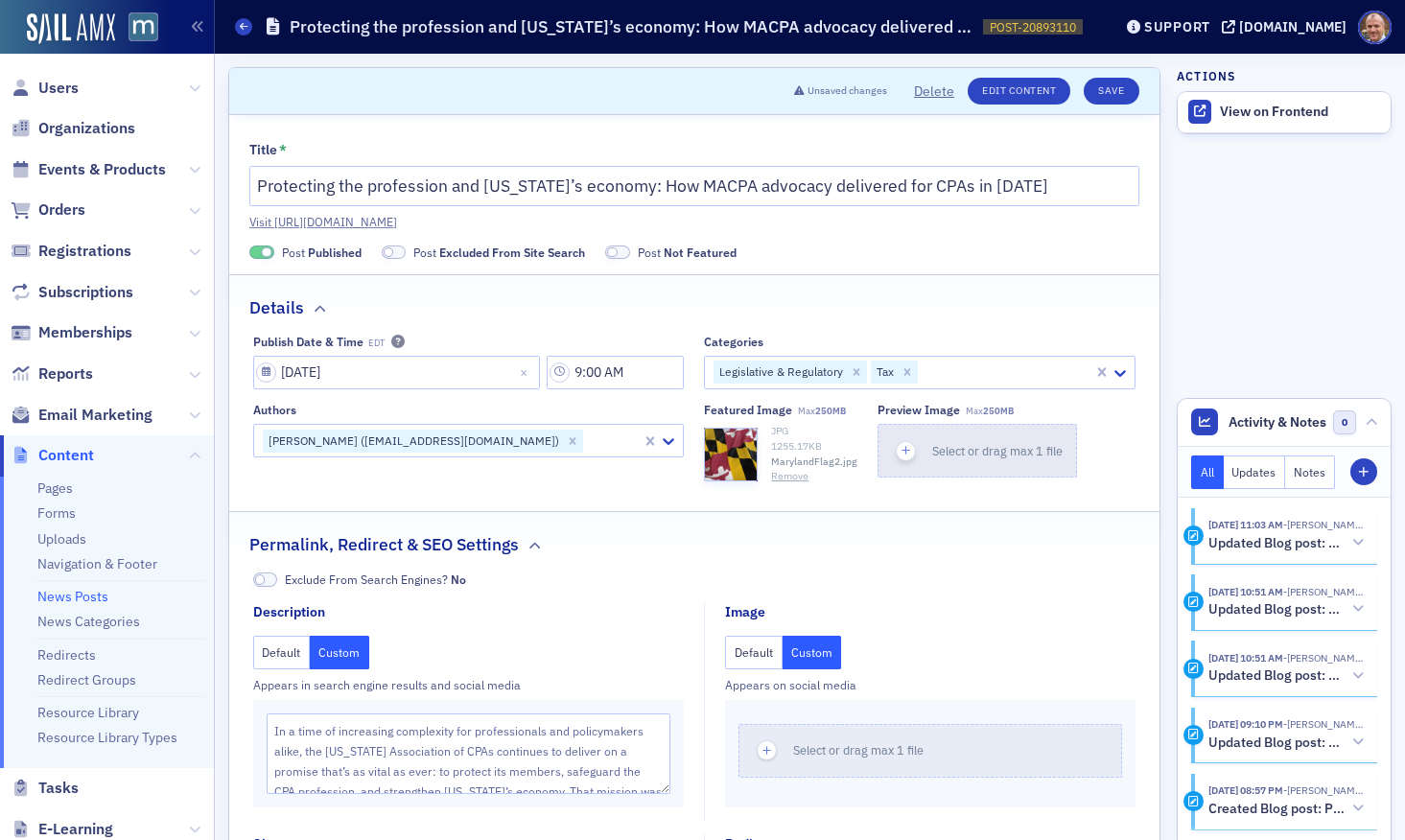
click at [1007, 451] on span "Select or drag max 1 file" at bounding box center [997, 451] width 131 height 16
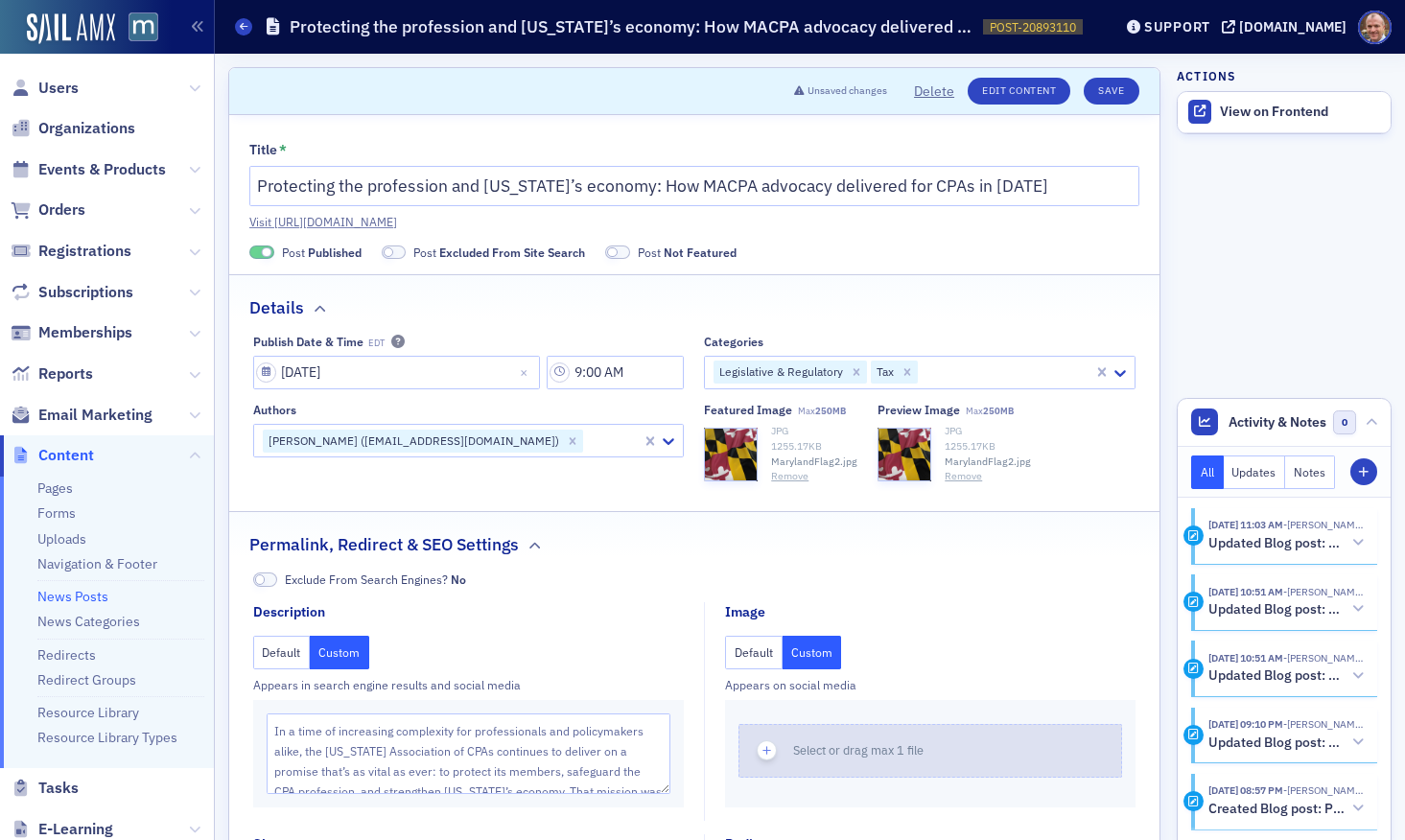
click at [770, 747] on icon "button" at bounding box center [767, 751] width 17 height 17
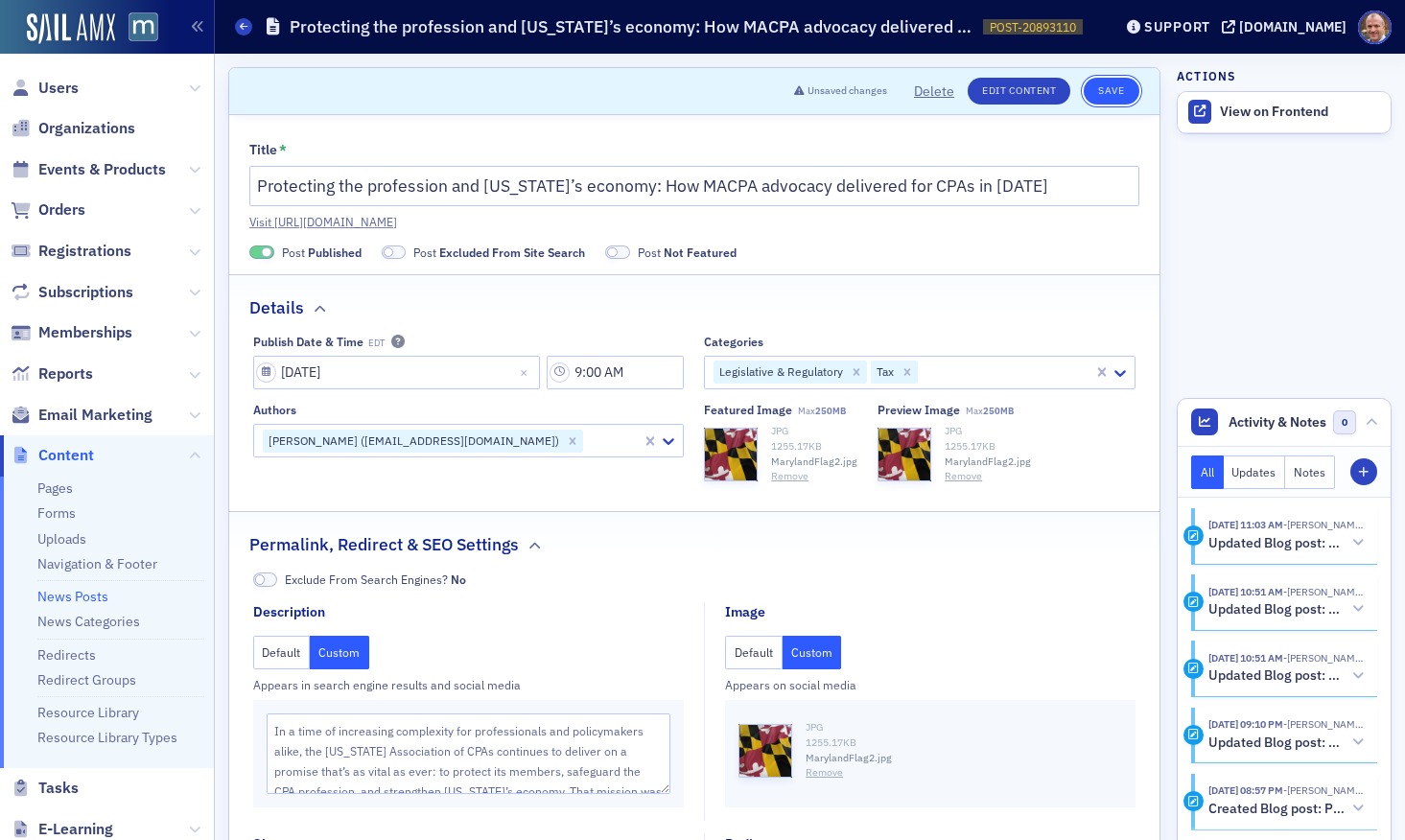
click at [1104, 88] on button "Save" at bounding box center [1111, 91] width 54 height 27
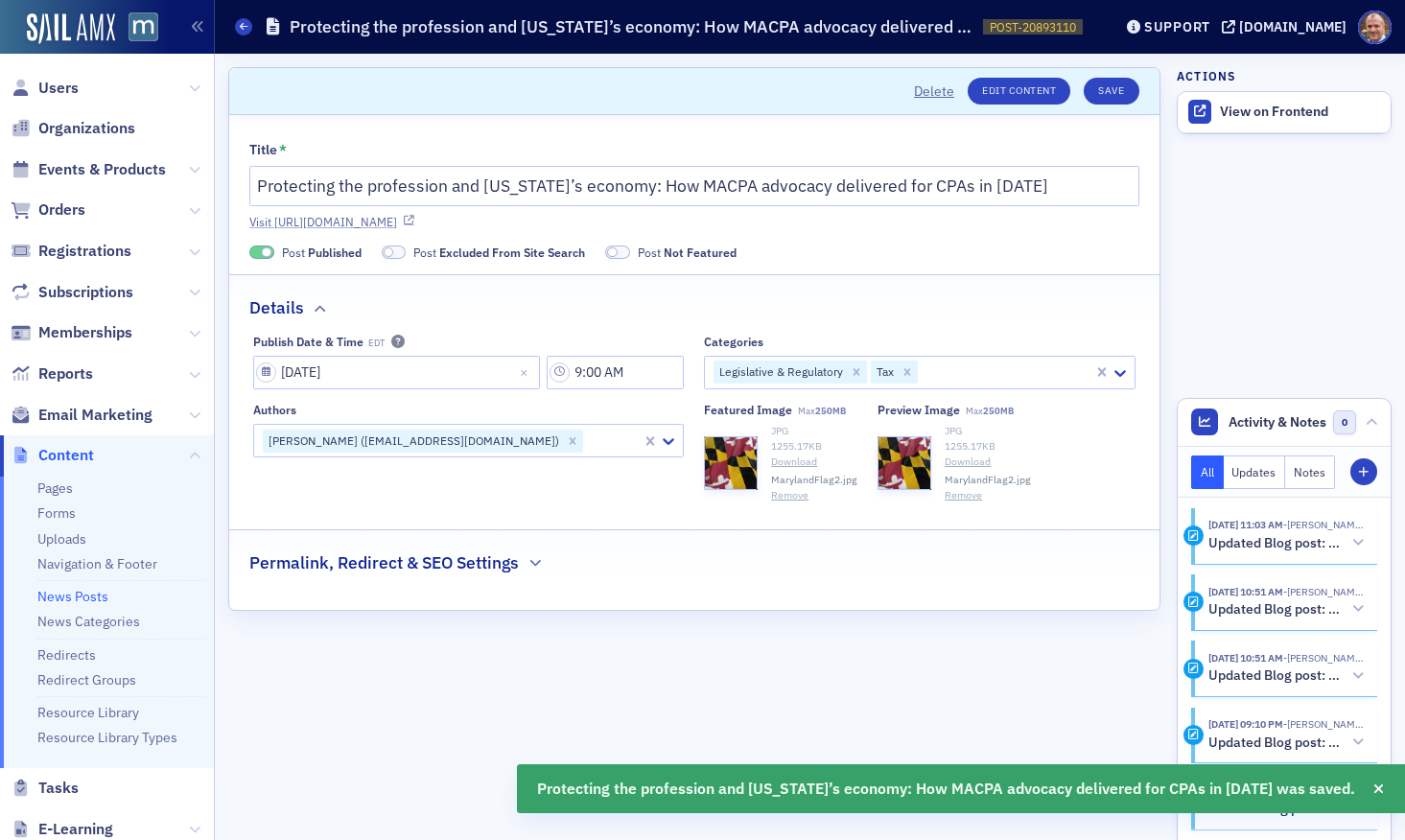
click at [997, 218] on link "Visit https://macpa.org/news/20893110-protecting-the-profession-and-marylands-e…" at bounding box center [694, 222] width 890 height 17
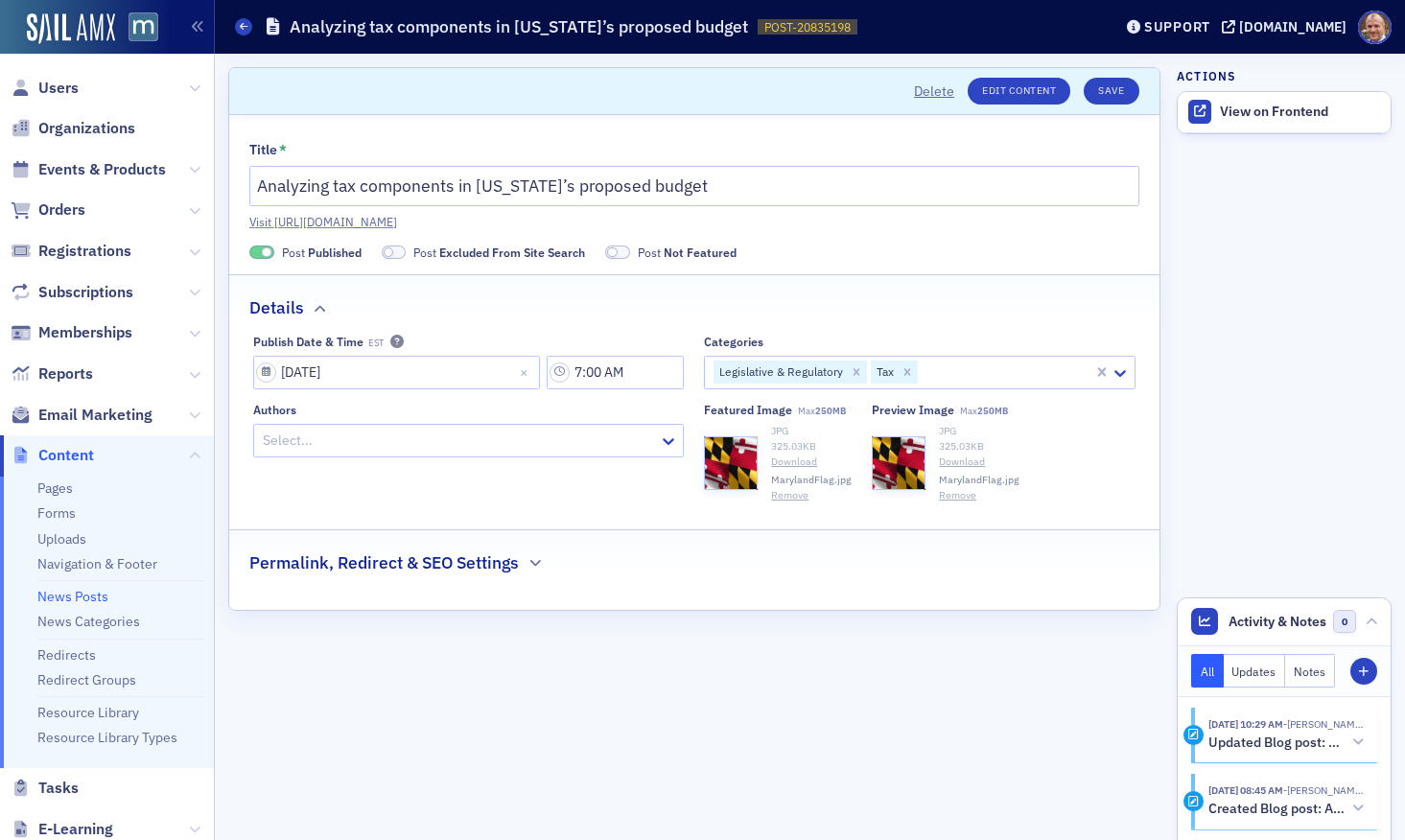
click at [791, 498] on button "Remove" at bounding box center [790, 496] width 38 height 16
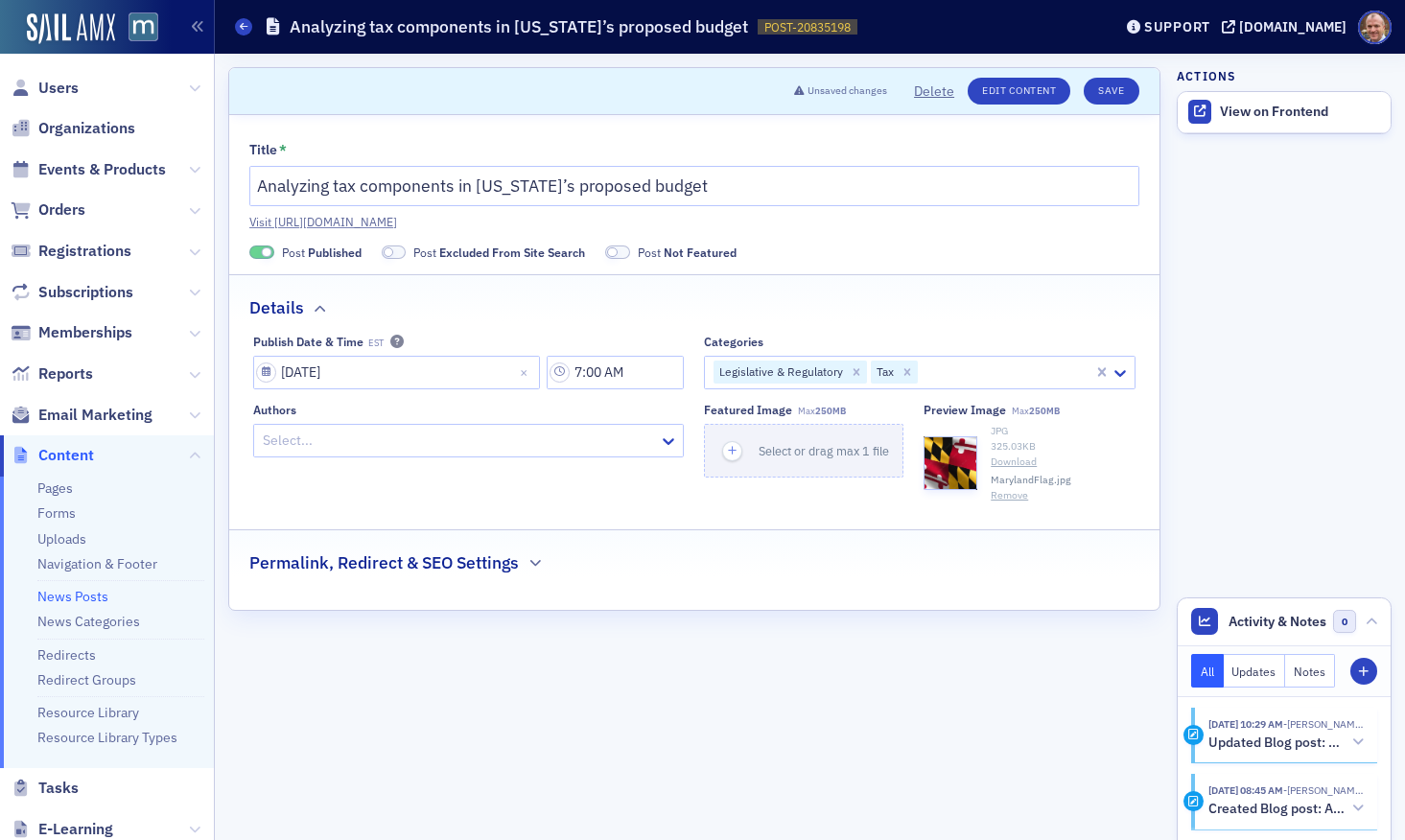
click at [1015, 496] on button "Remove" at bounding box center [1010, 496] width 38 height 16
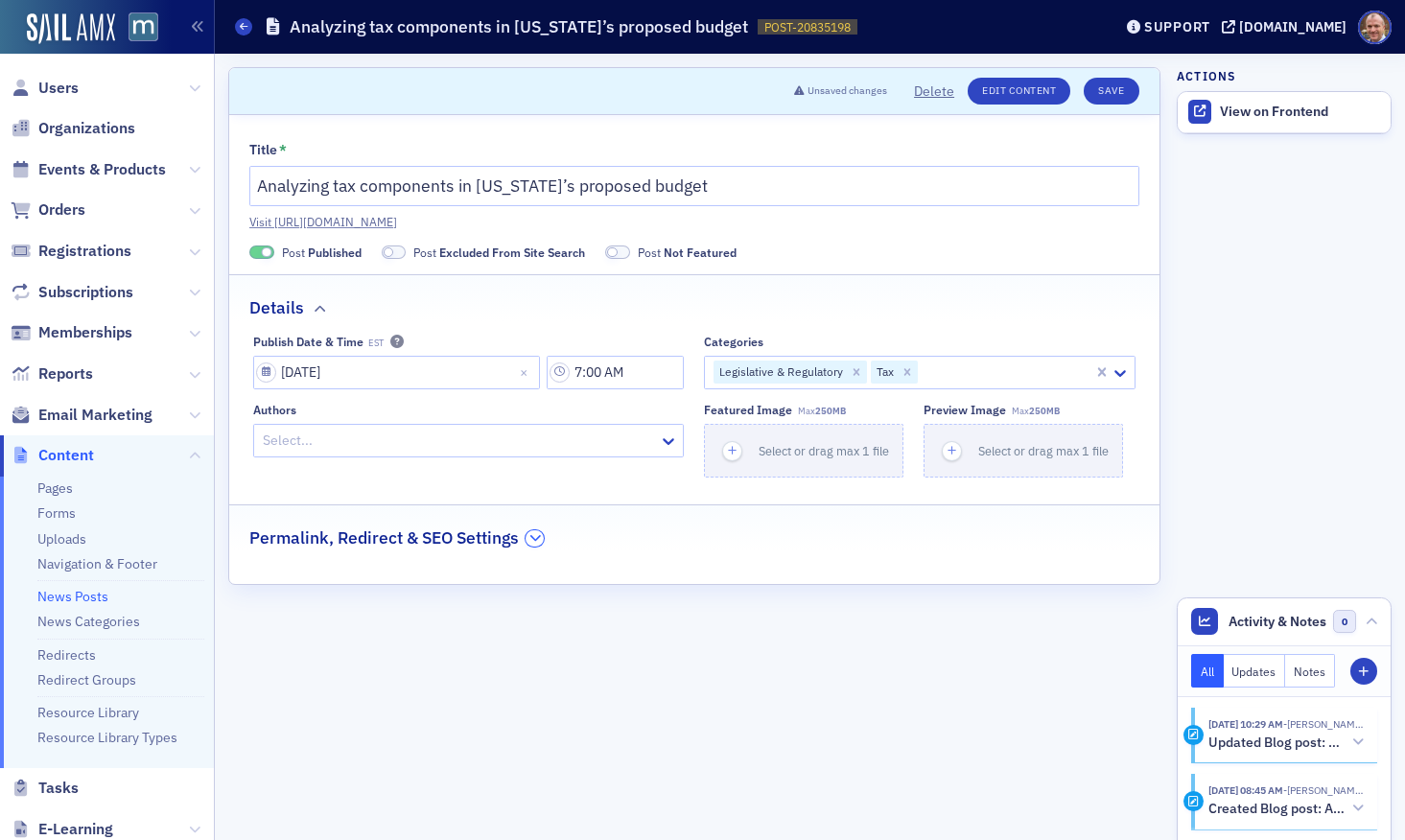
click at [537, 538] on icon "button" at bounding box center [535, 538] width 12 height 12
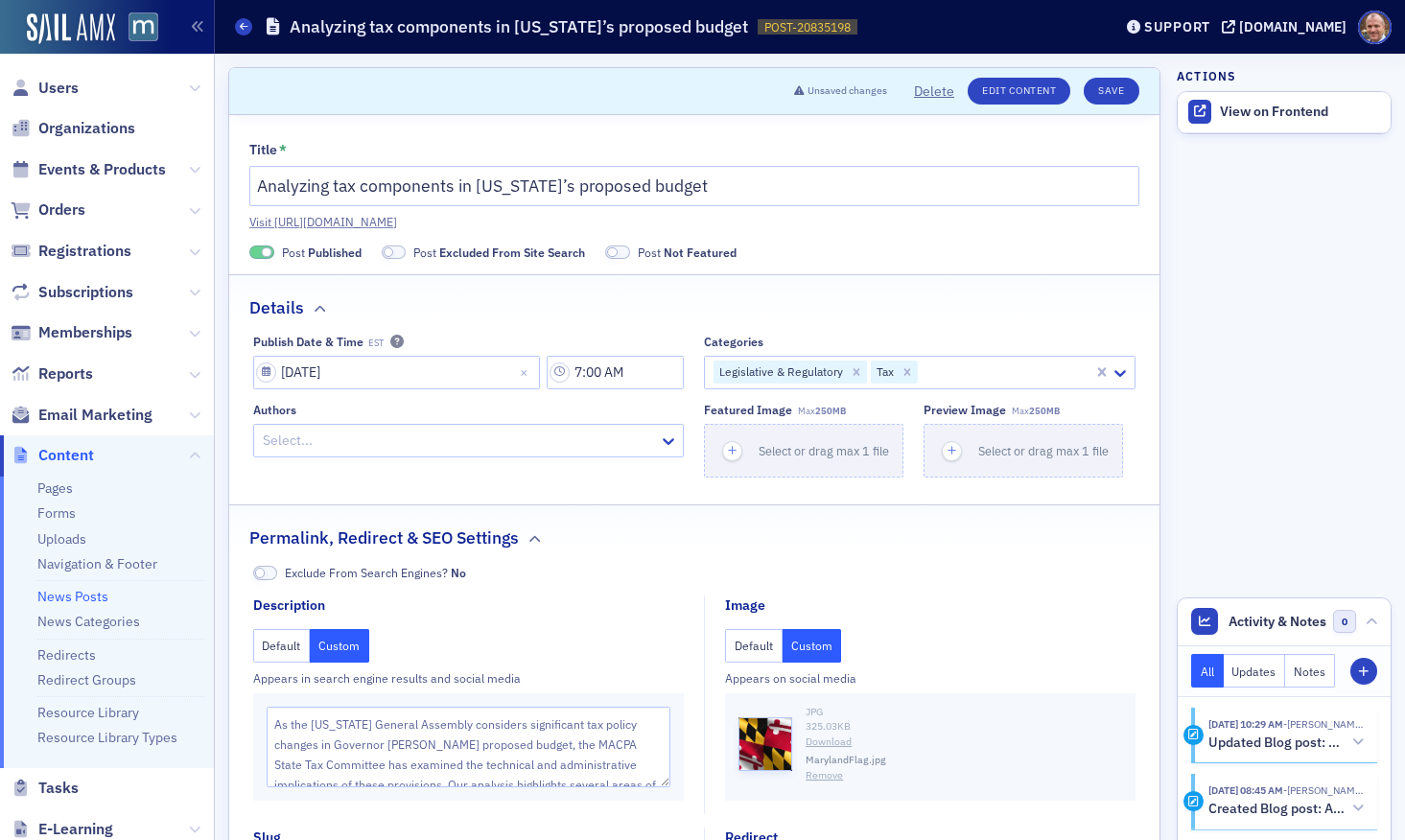
click at [832, 777] on button "Remove" at bounding box center [825, 776] width 38 height 16
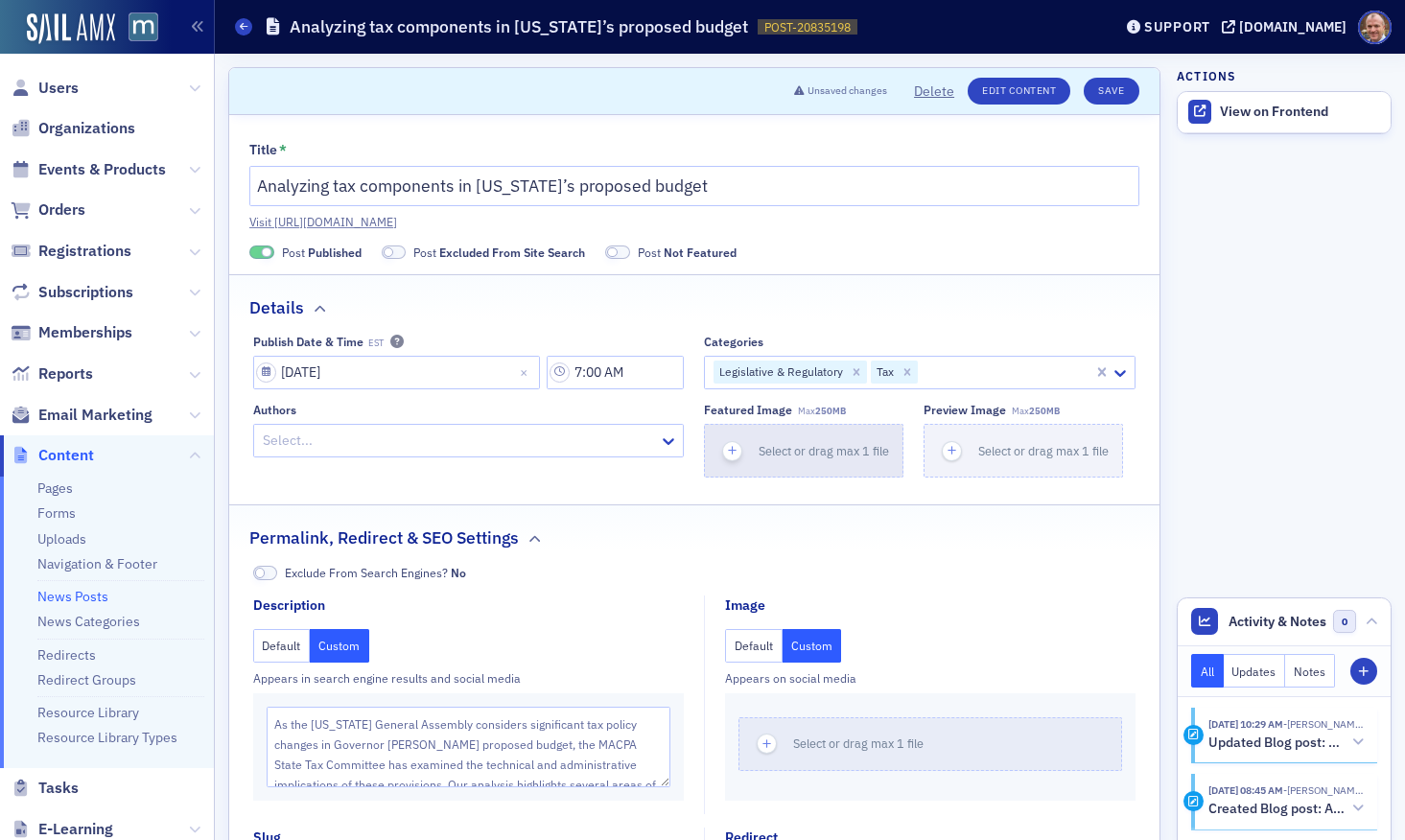
click at [832, 452] on span "Select or drag max 1 file" at bounding box center [824, 451] width 131 height 16
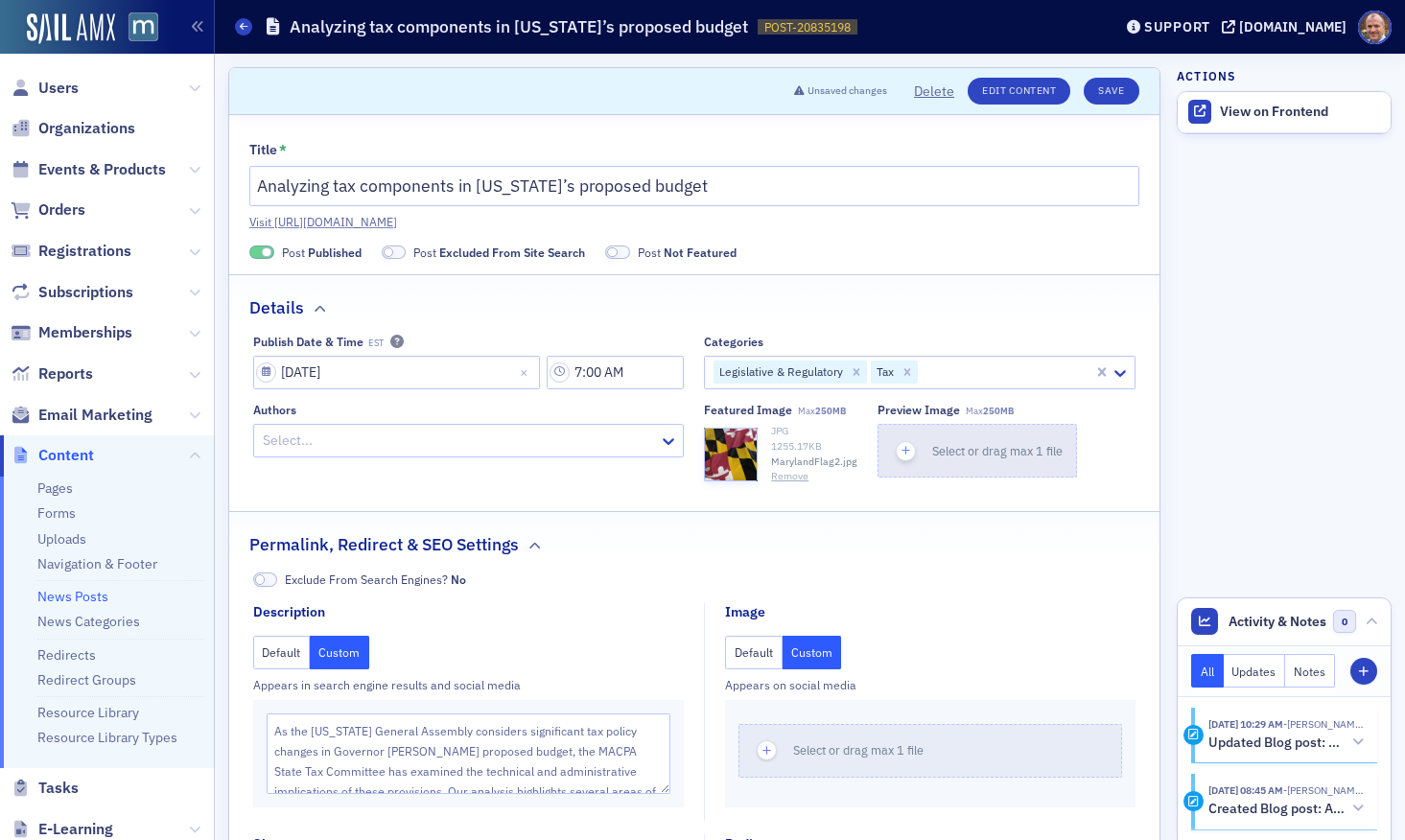
click at [963, 453] on span "Select or drag max 1 file" at bounding box center [997, 451] width 131 height 16
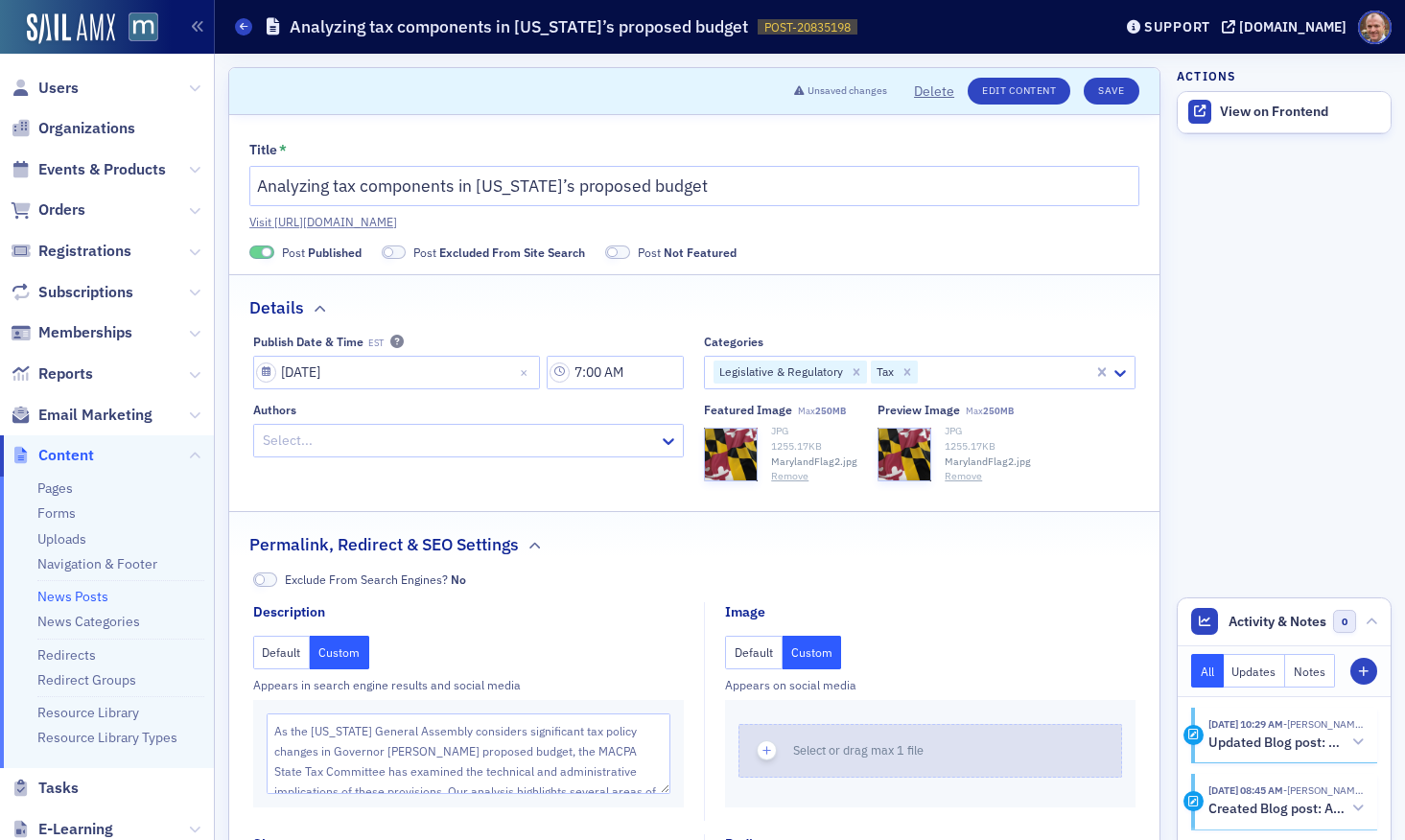
click at [765, 747] on icon "button" at bounding box center [767, 751] width 17 height 17
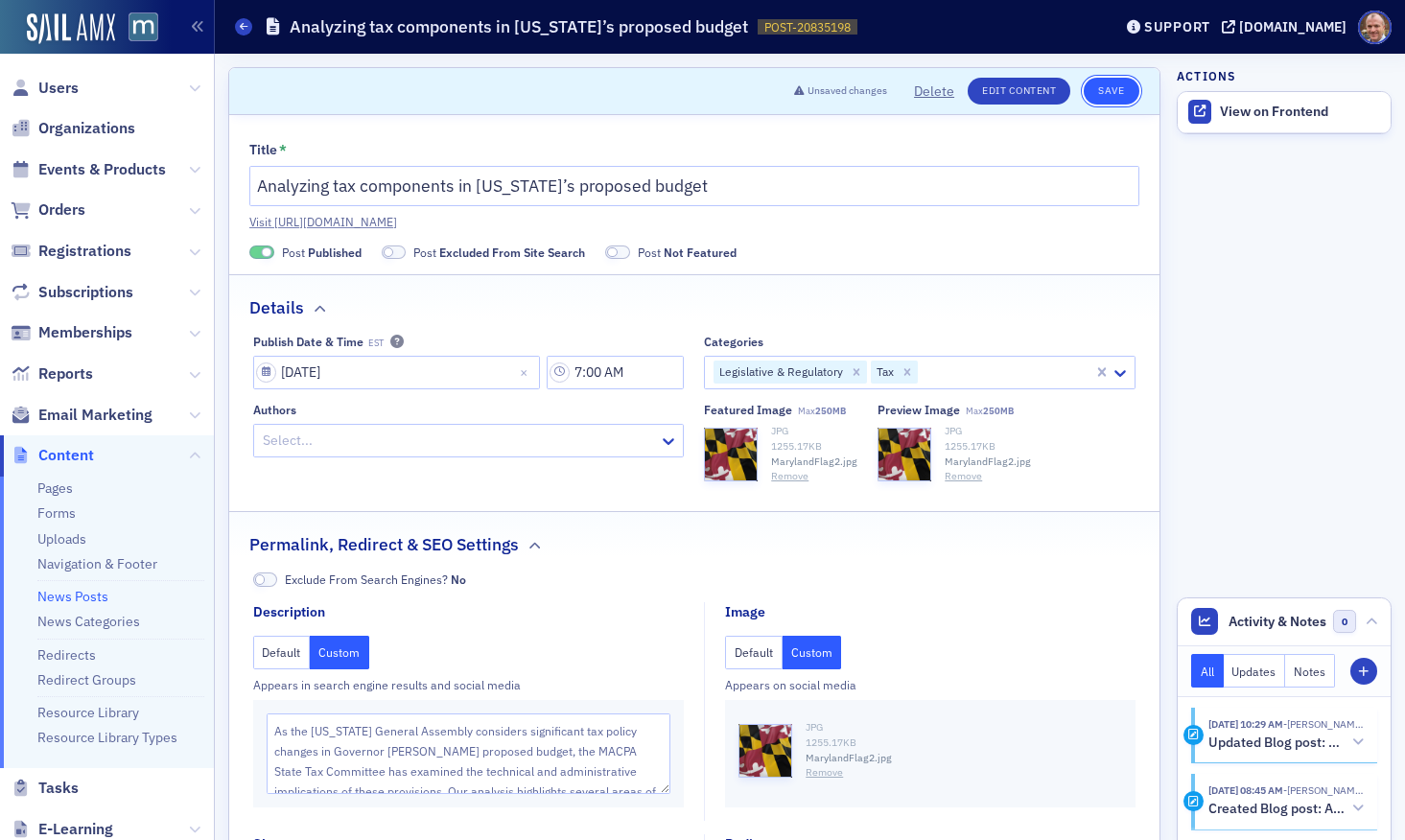
click at [1115, 81] on button "Save" at bounding box center [1111, 91] width 54 height 27
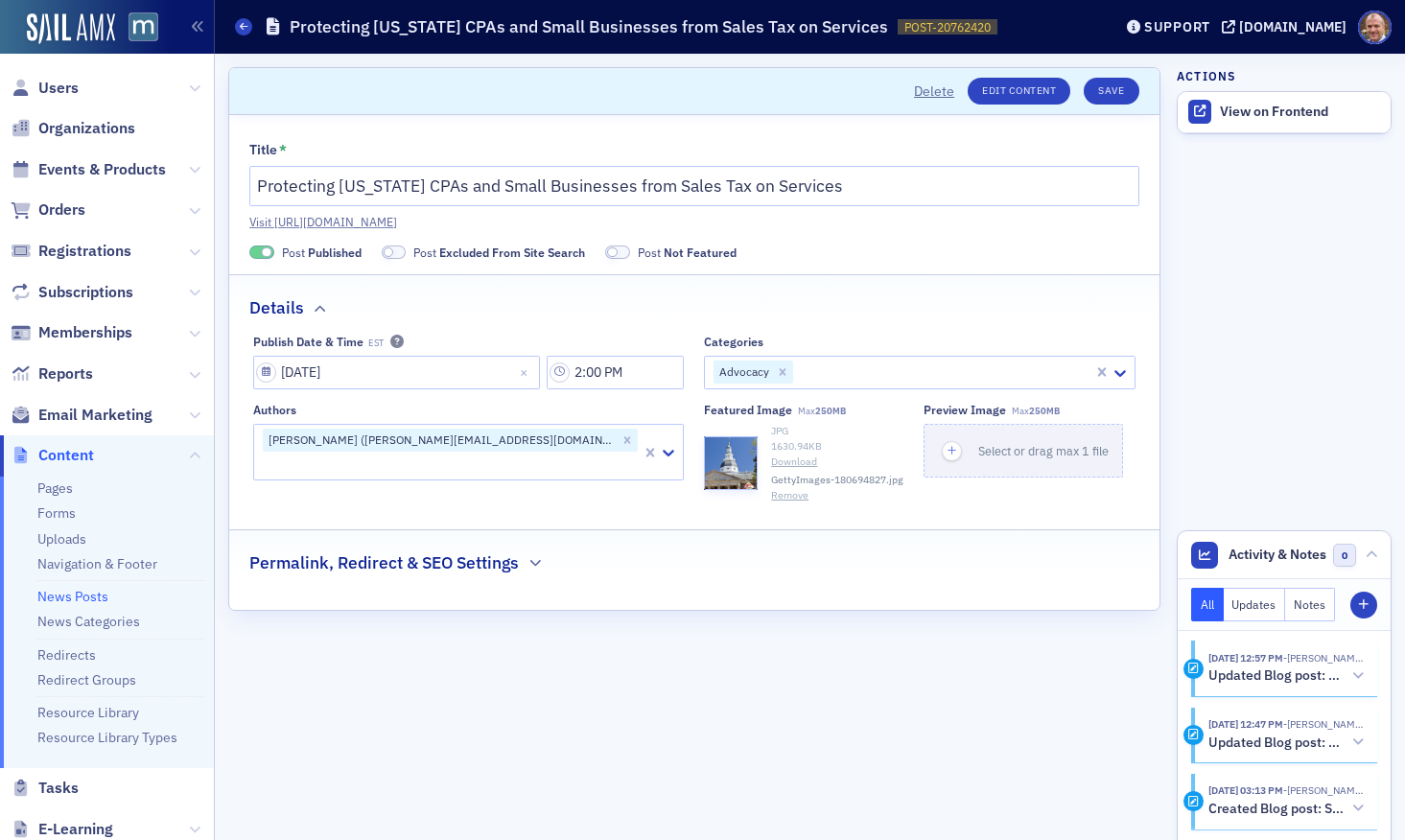
drag, startPoint x: 797, startPoint y: 497, endPoint x: 808, endPoint y: 534, distance: 38.6
click at [808, 534] on div "Title * Protecting Maryland CPAs and Small Businesses from Sales Tax on Service…" at bounding box center [695, 362] width 930 height 495
